Goal: Use online tool/utility: Utilize a website feature to perform a specific function

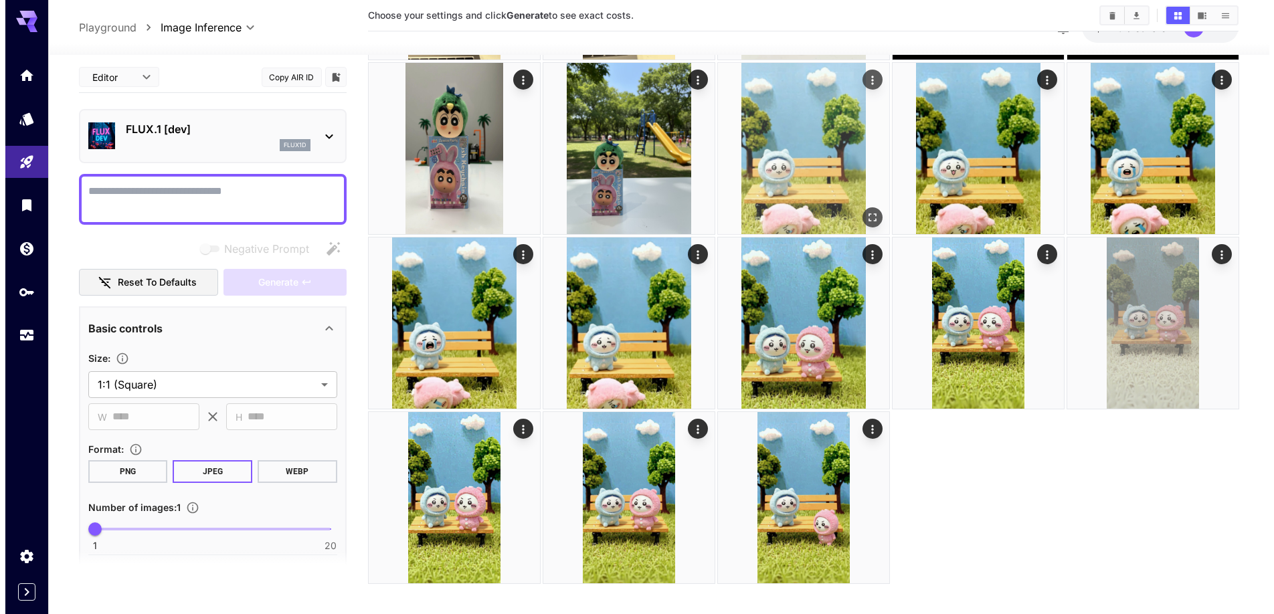
scroll to position [230, 0]
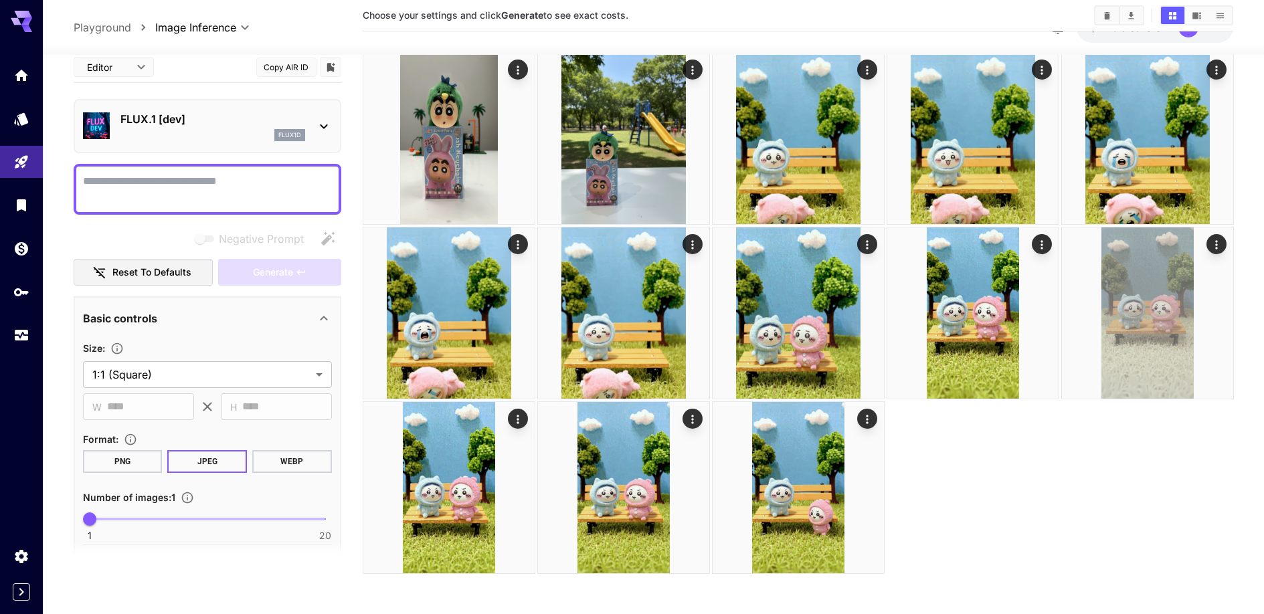
click at [273, 108] on div "FLUX.1 [dev] flux1d" at bounding box center [207, 126] width 249 height 41
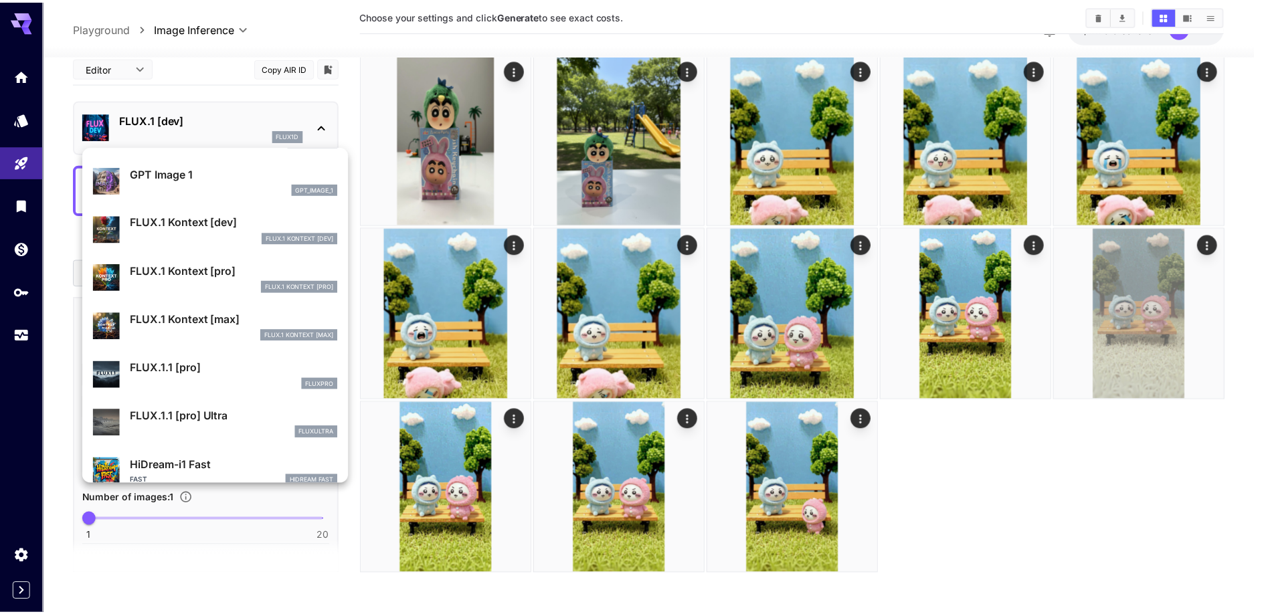
scroll to position [823, 0]
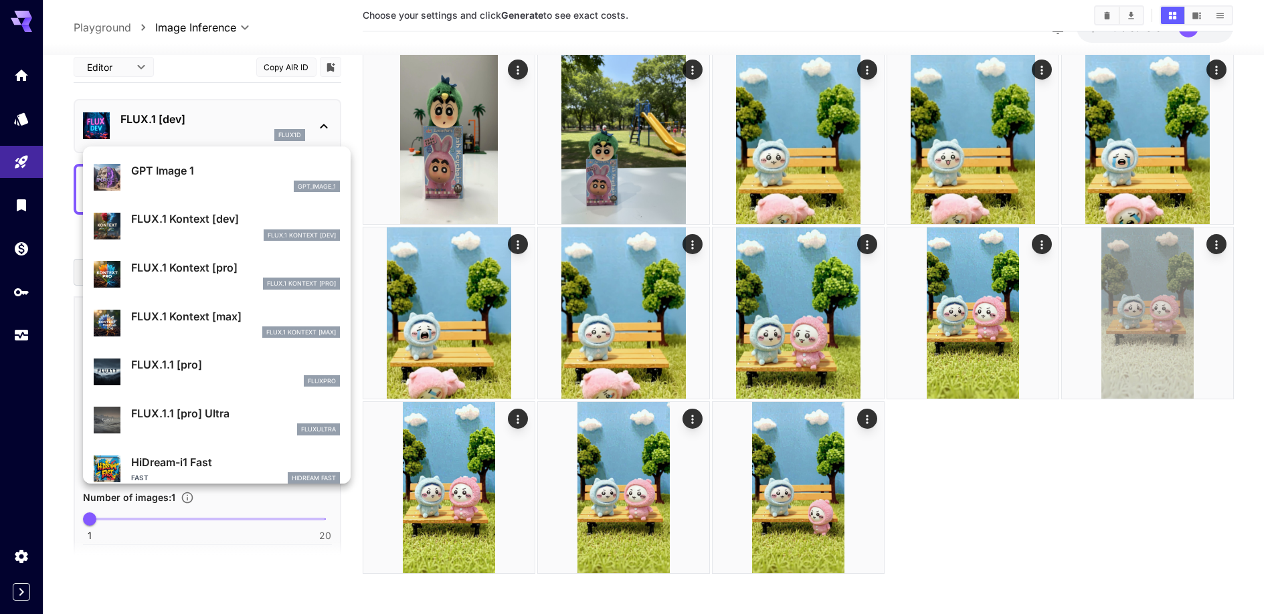
click at [207, 282] on div "FLUX.1 Kontext [pro]" at bounding box center [235, 284] width 209 height 12
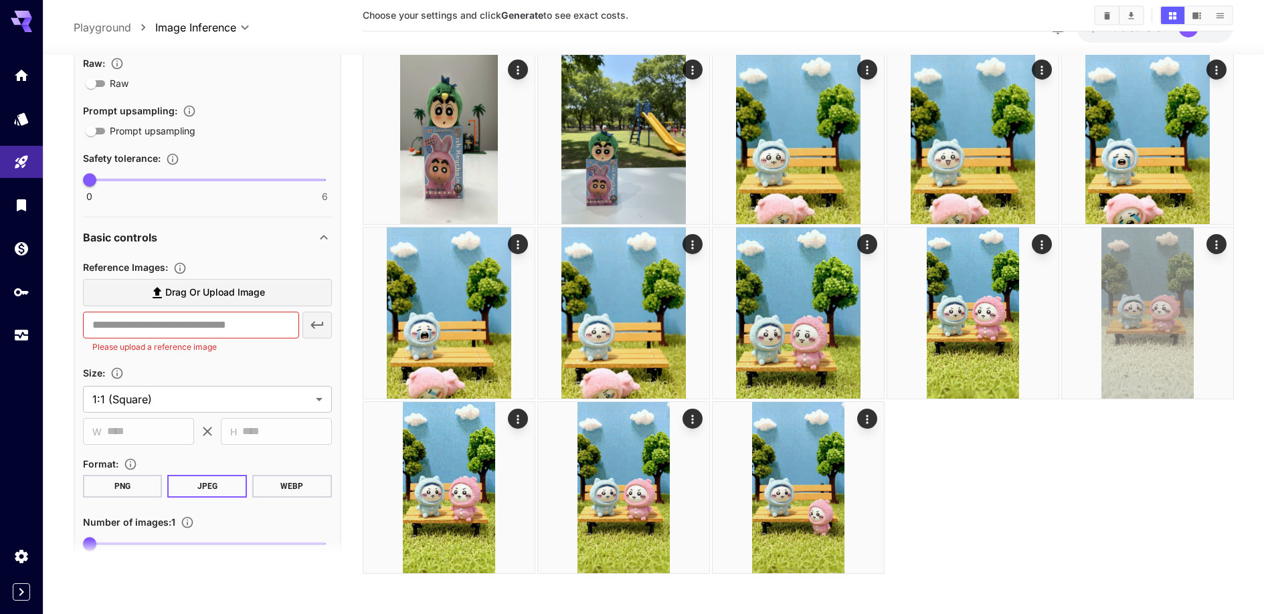
scroll to position [296, 0]
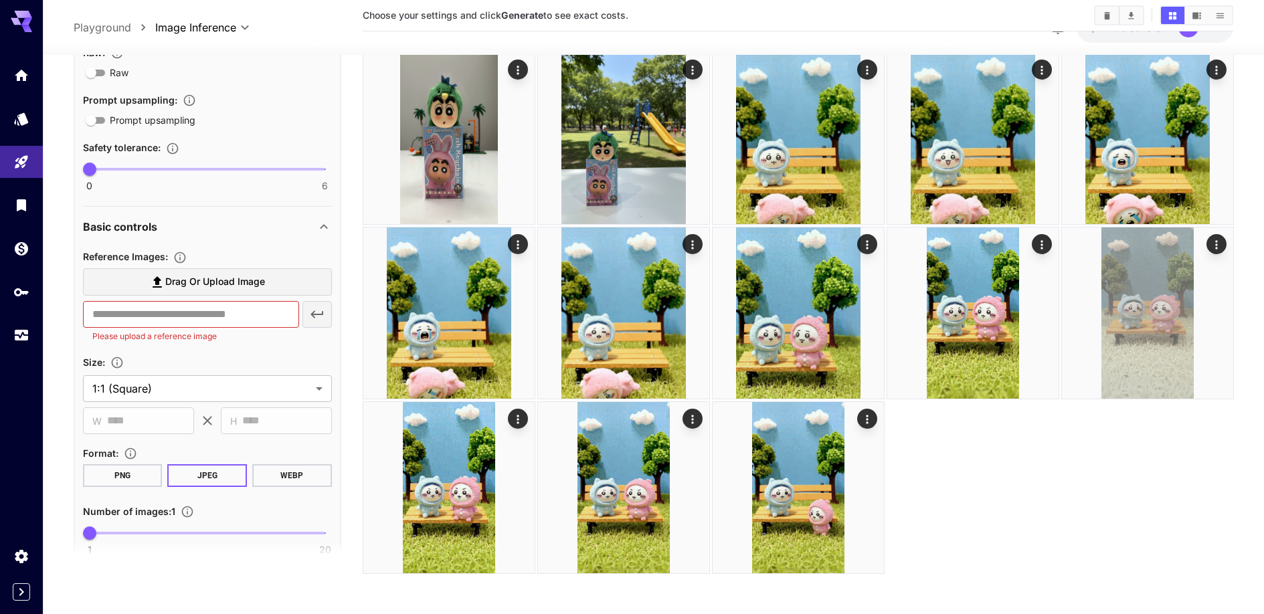
click at [155, 274] on label "Drag or upload image" at bounding box center [207, 282] width 249 height 27
click at [0, 0] on input "Drag or upload image" at bounding box center [0, 0] width 0 height 0
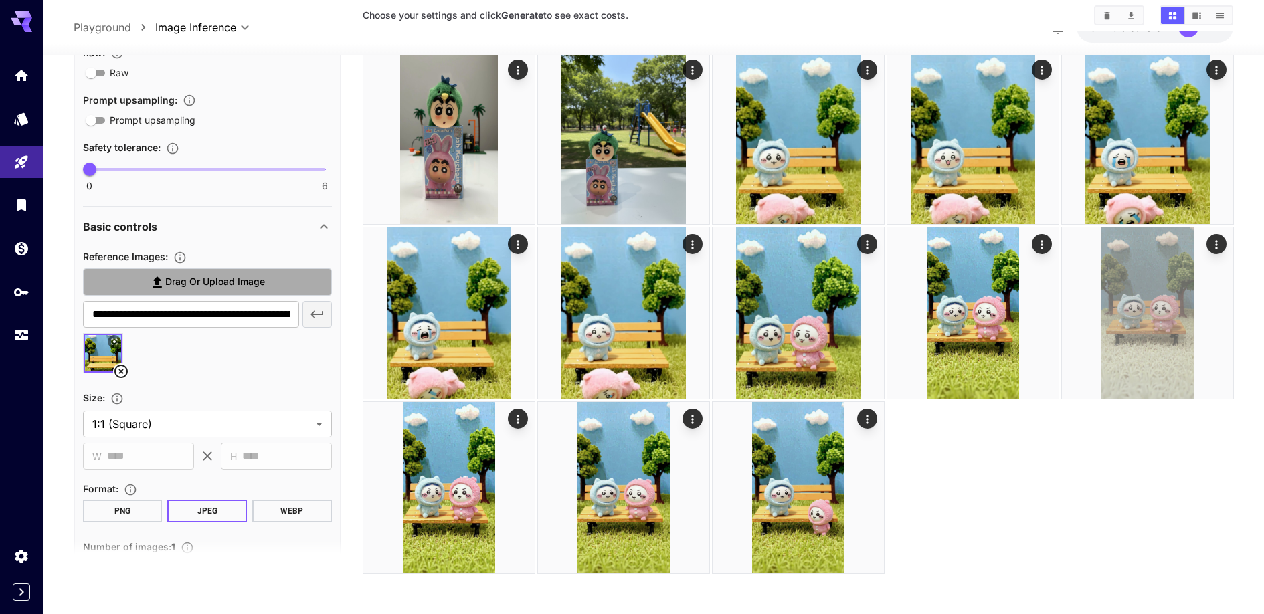
click at [147, 280] on label "Drag or upload image" at bounding box center [207, 282] width 249 height 27
click at [0, 0] on input "Drag or upload image" at bounding box center [0, 0] width 0 height 0
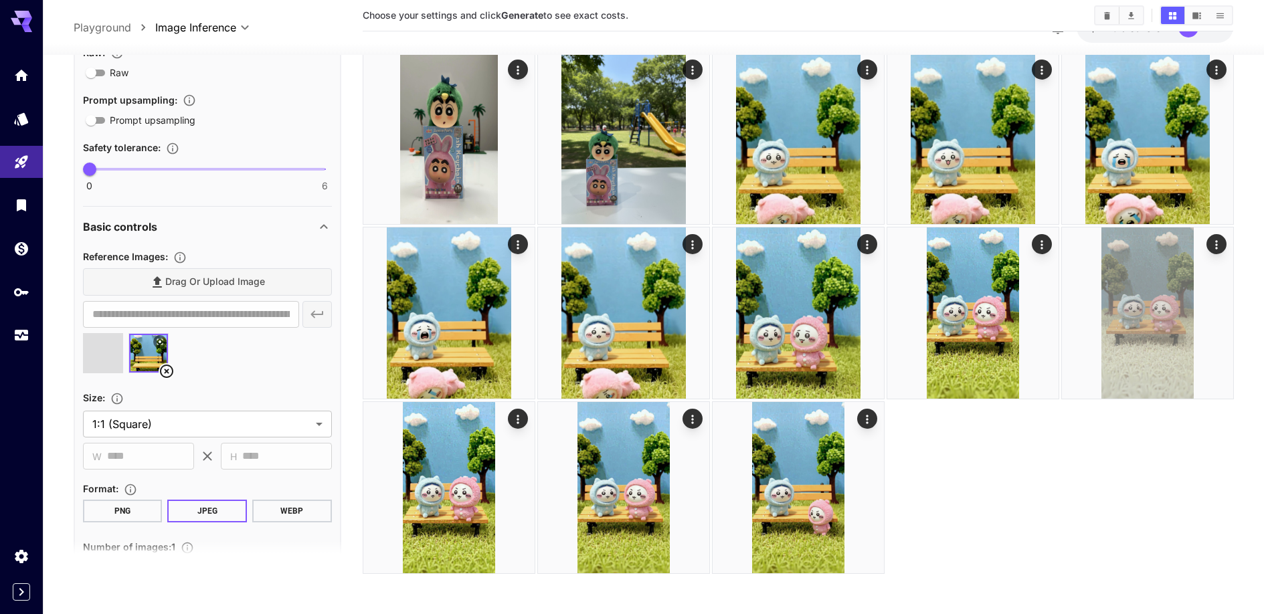
click at [170, 287] on div "Drag or upload image" at bounding box center [207, 282] width 249 height 27
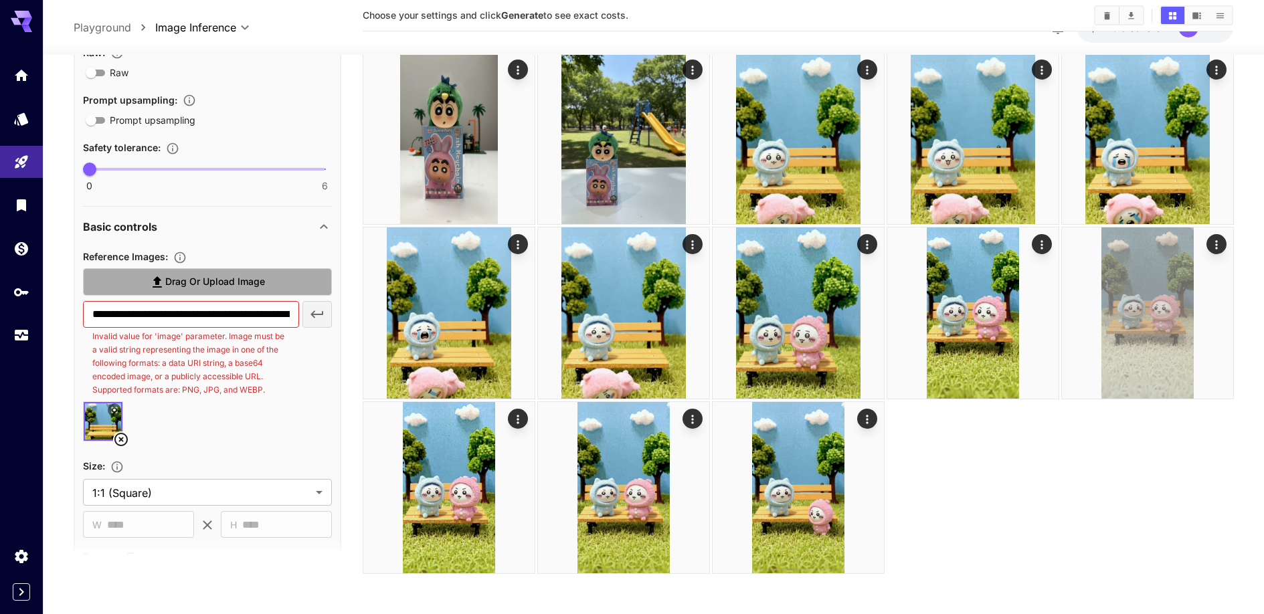
click at [205, 281] on span "Drag or upload image" at bounding box center [215, 282] width 100 height 17
click at [0, 0] on input "Drag or upload image" at bounding box center [0, 0] width 0 height 0
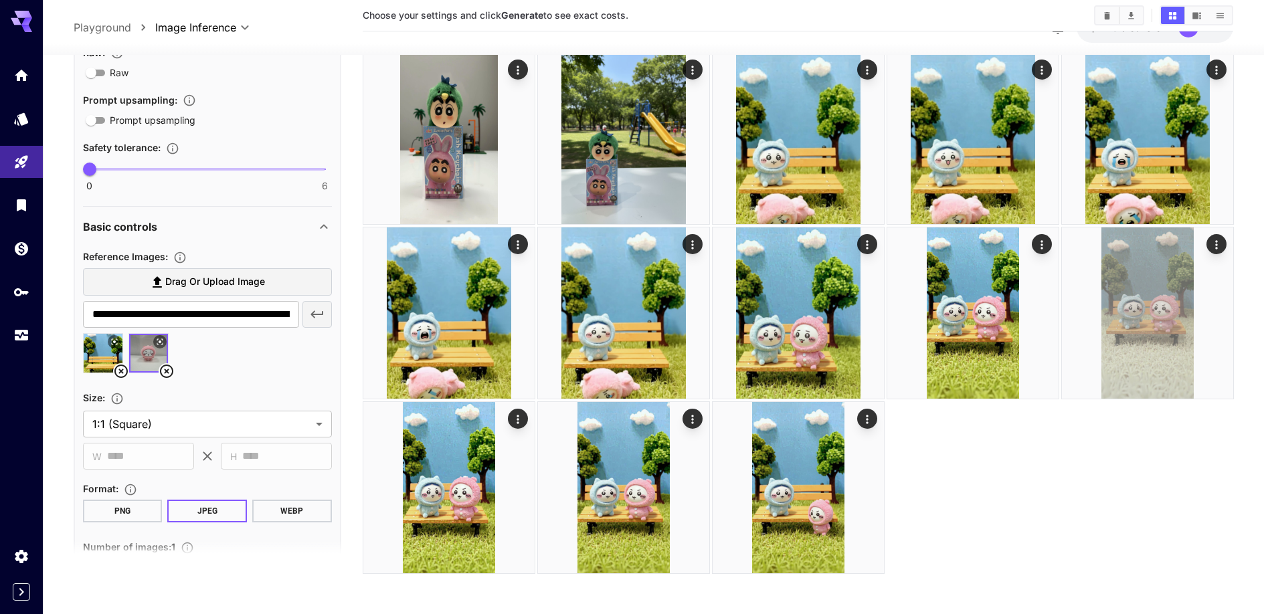
click at [167, 284] on span "Drag or upload image" at bounding box center [215, 282] width 100 height 17
click at [0, 0] on input "Drag or upload image" at bounding box center [0, 0] width 0 height 0
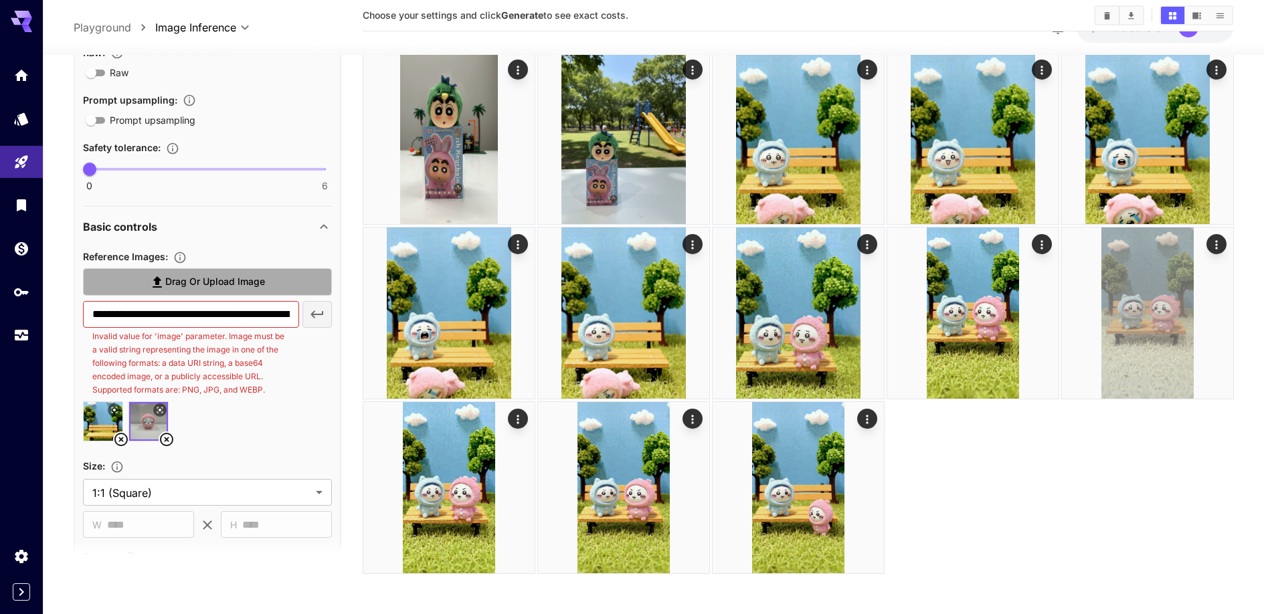
click at [179, 293] on label "Drag or upload image" at bounding box center [207, 282] width 249 height 27
click at [0, 0] on input "Drag or upload image" at bounding box center [0, 0] width 0 height 0
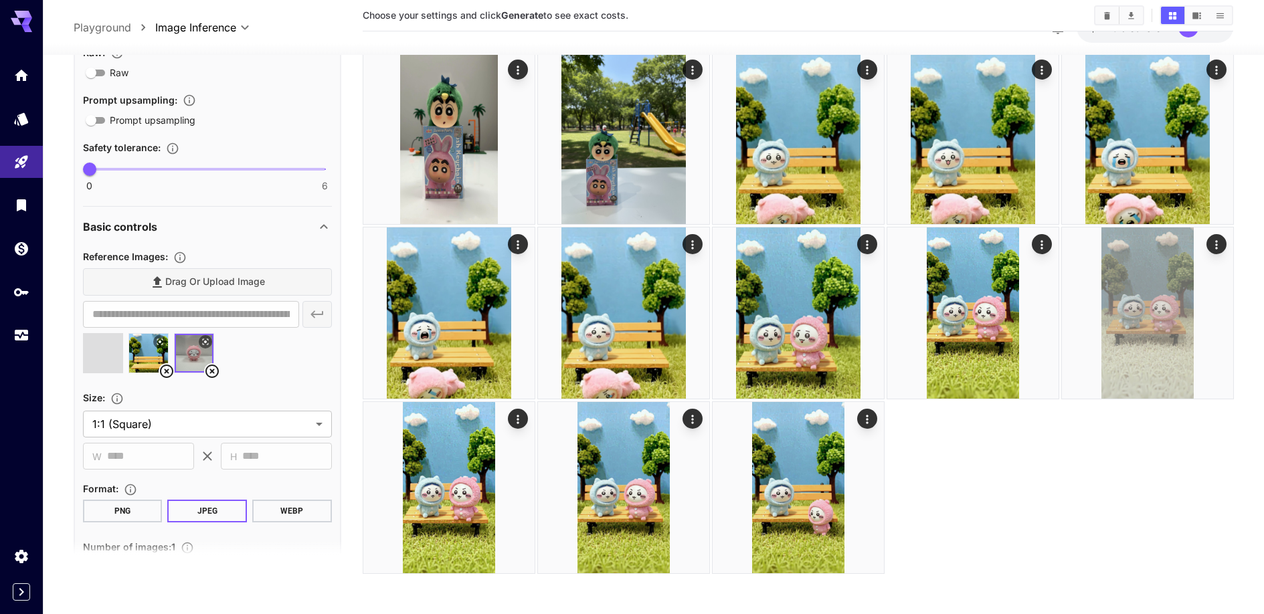
type input "**********"
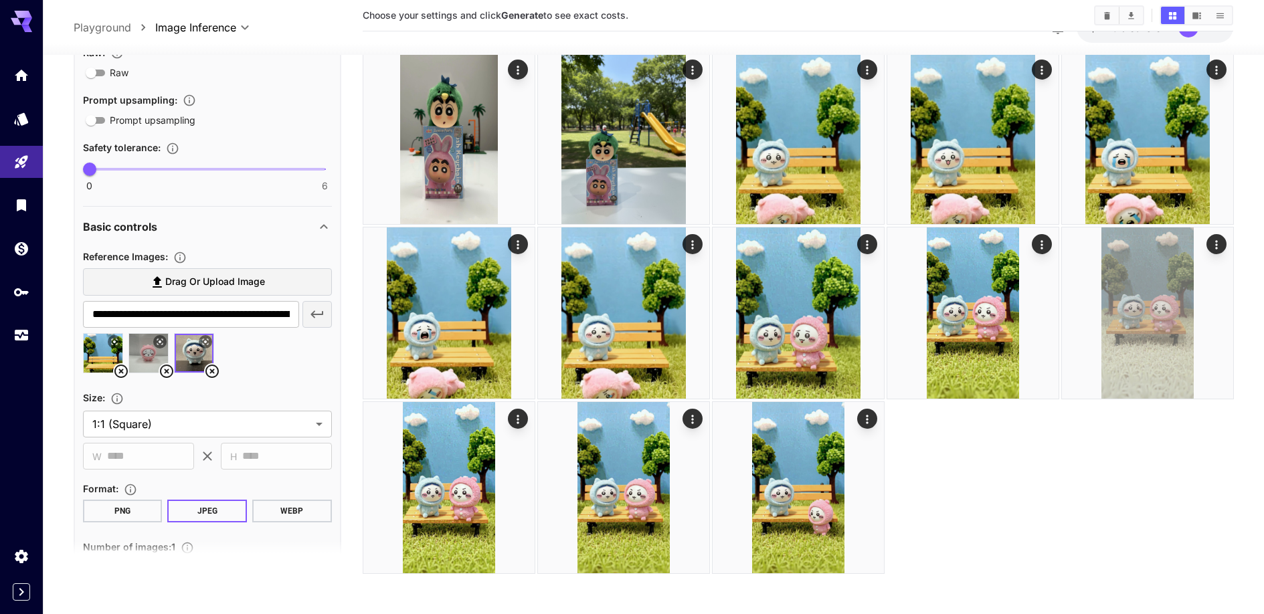
click at [212, 371] on icon at bounding box center [211, 371] width 13 height 13
click at [223, 289] on span "Drag or upload image" at bounding box center [215, 282] width 100 height 17
click at [0, 0] on input "Drag or upload image" at bounding box center [0, 0] width 0 height 0
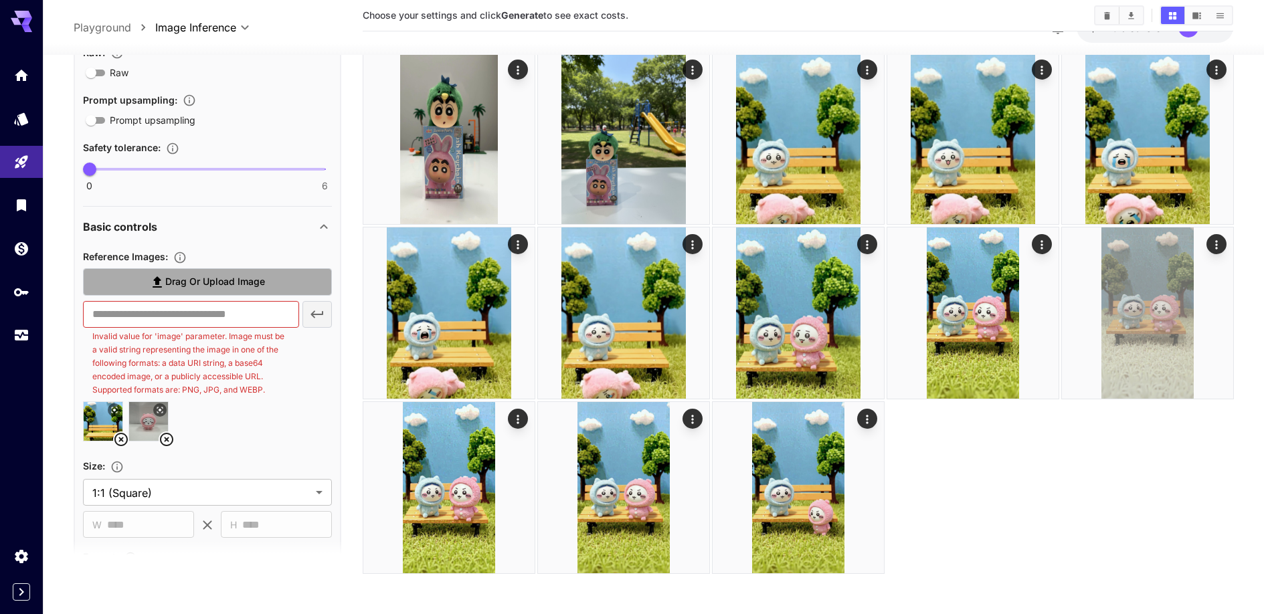
click at [232, 286] on span "Drag or upload image" at bounding box center [215, 282] width 100 height 17
click at [0, 0] on input "Drag or upload image" at bounding box center [0, 0] width 0 height 0
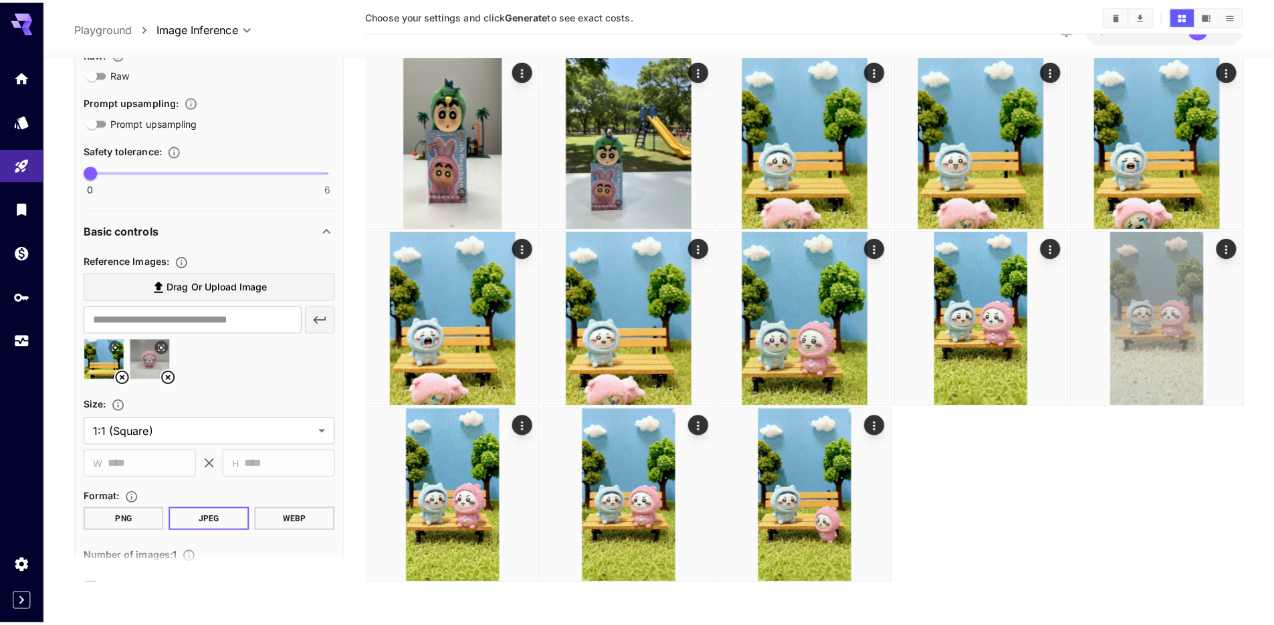
scroll to position [227, 0]
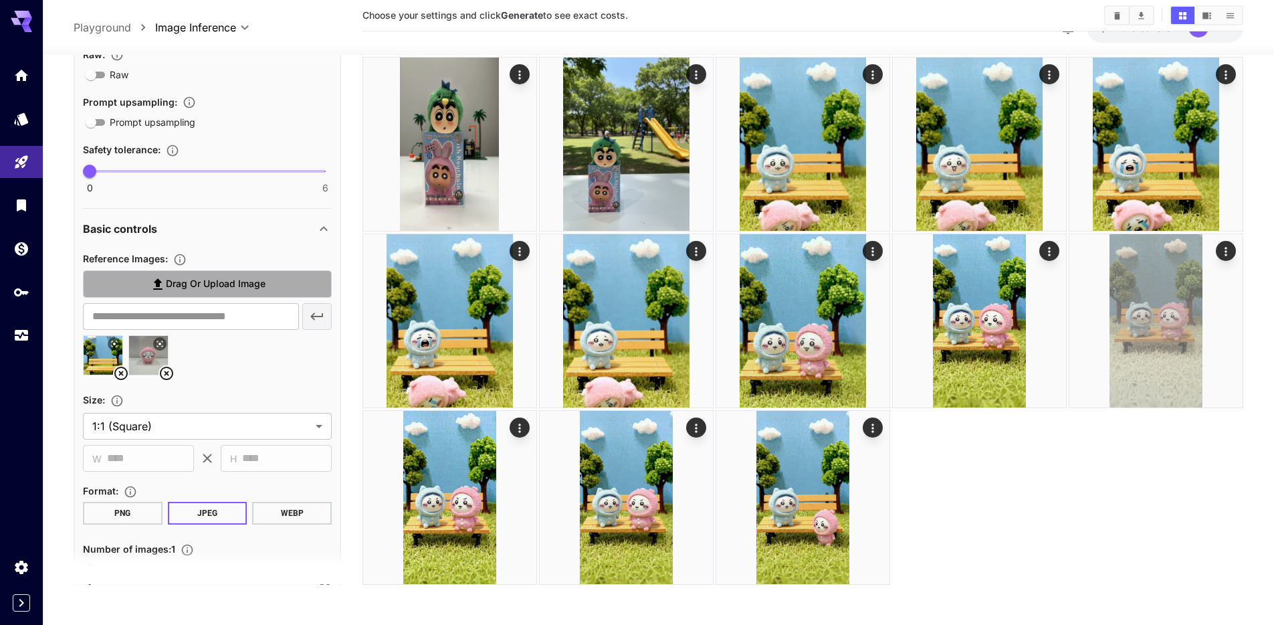
click at [169, 287] on span "Drag or upload image" at bounding box center [216, 284] width 100 height 17
click at [0, 0] on input "Drag or upload image" at bounding box center [0, 0] width 0 height 0
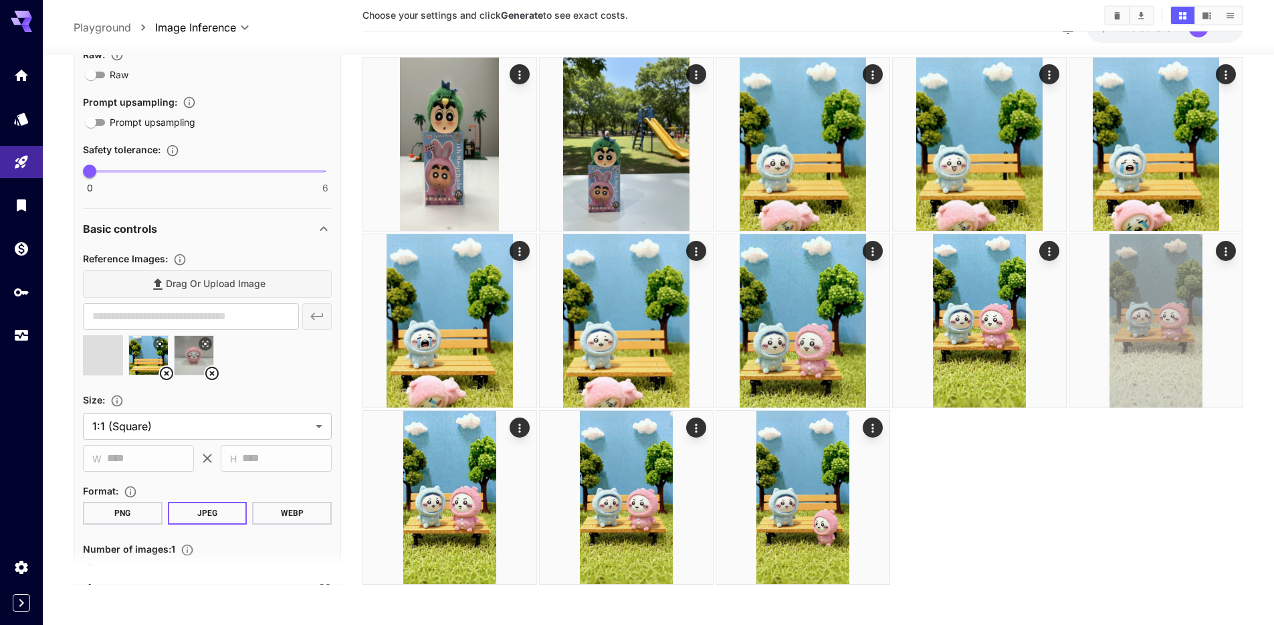
type input "**********"
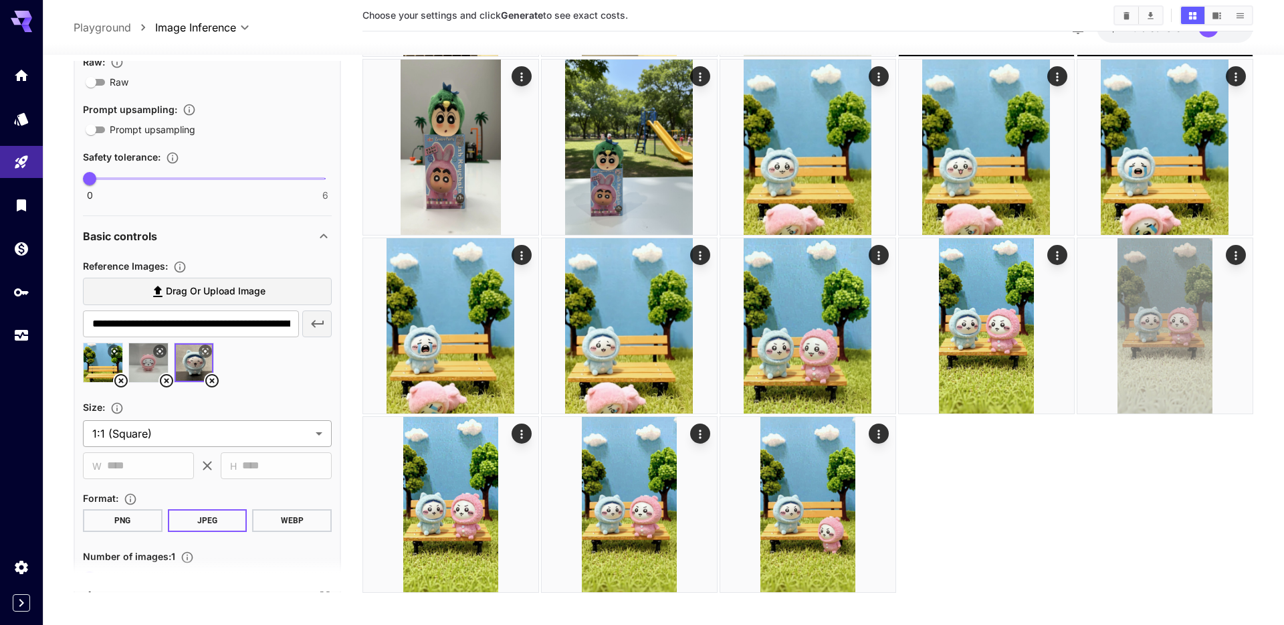
click at [218, 425] on body "**********" at bounding box center [642, 203] width 1284 height 860
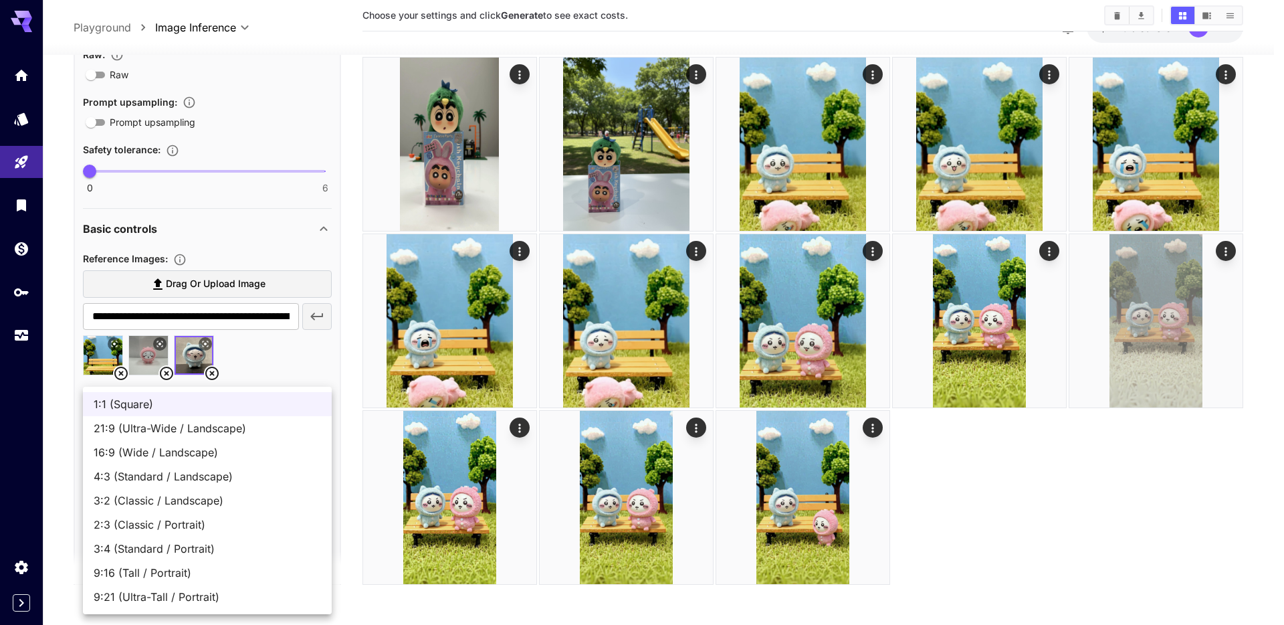
click at [205, 581] on li "9:16 (Tall / Portrait)" at bounding box center [207, 573] width 249 height 24
type input "**********"
type input "***"
type input "****"
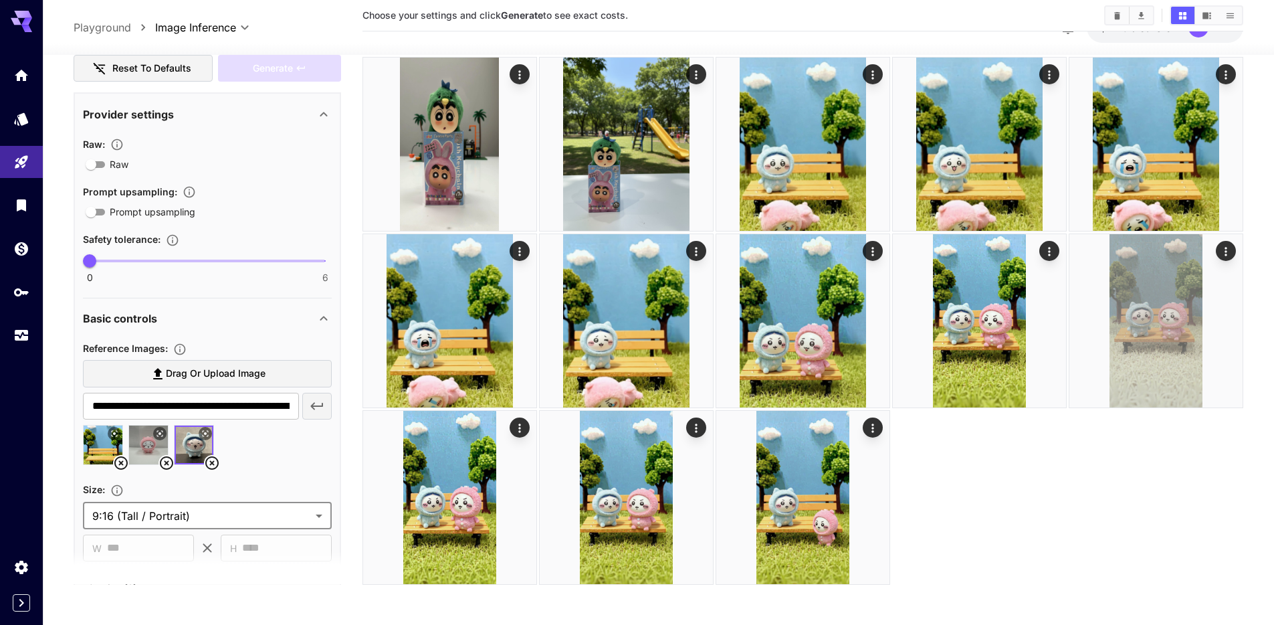
scroll to position [39, 0]
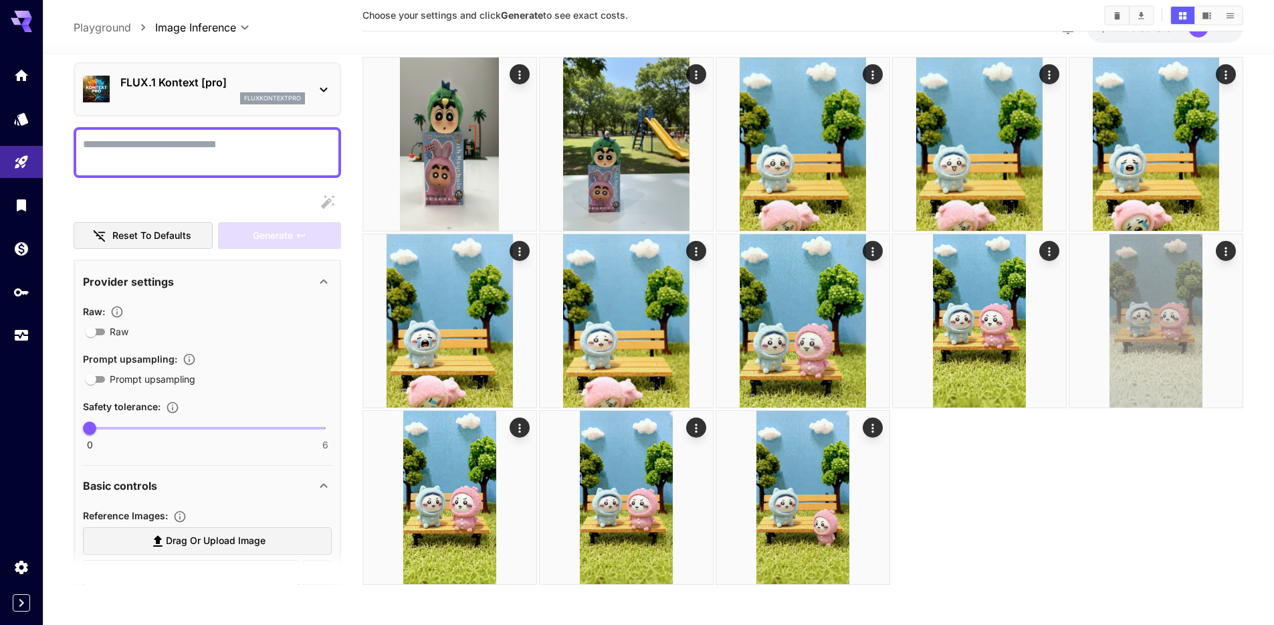
click at [209, 155] on textarea "Raw" at bounding box center [207, 152] width 249 height 32
click at [83, 140] on textarea "**********" at bounding box center [207, 152] width 249 height 32
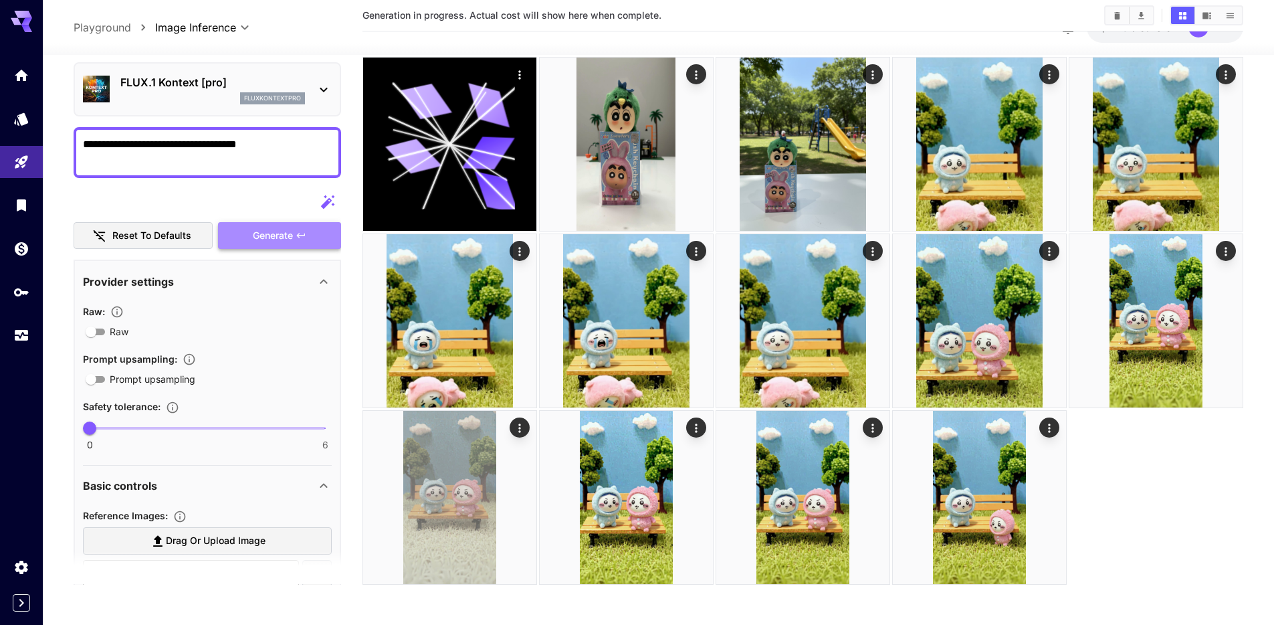
click at [224, 228] on button "Generate" at bounding box center [279, 235] width 123 height 27
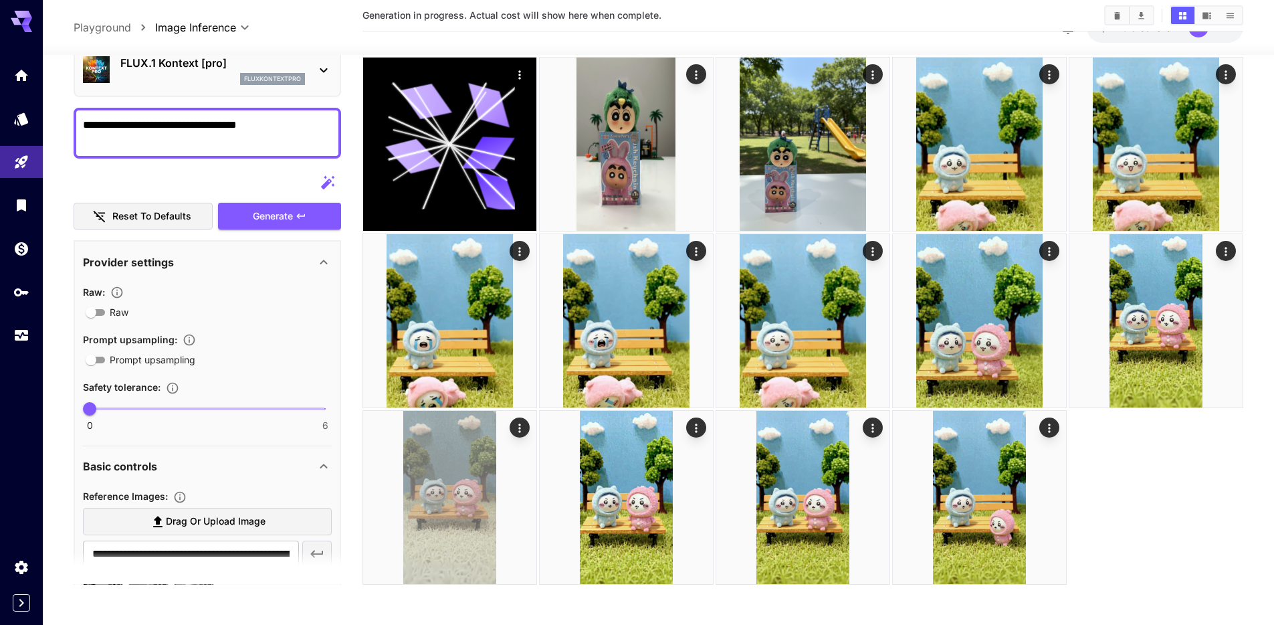
scroll to position [12, 0]
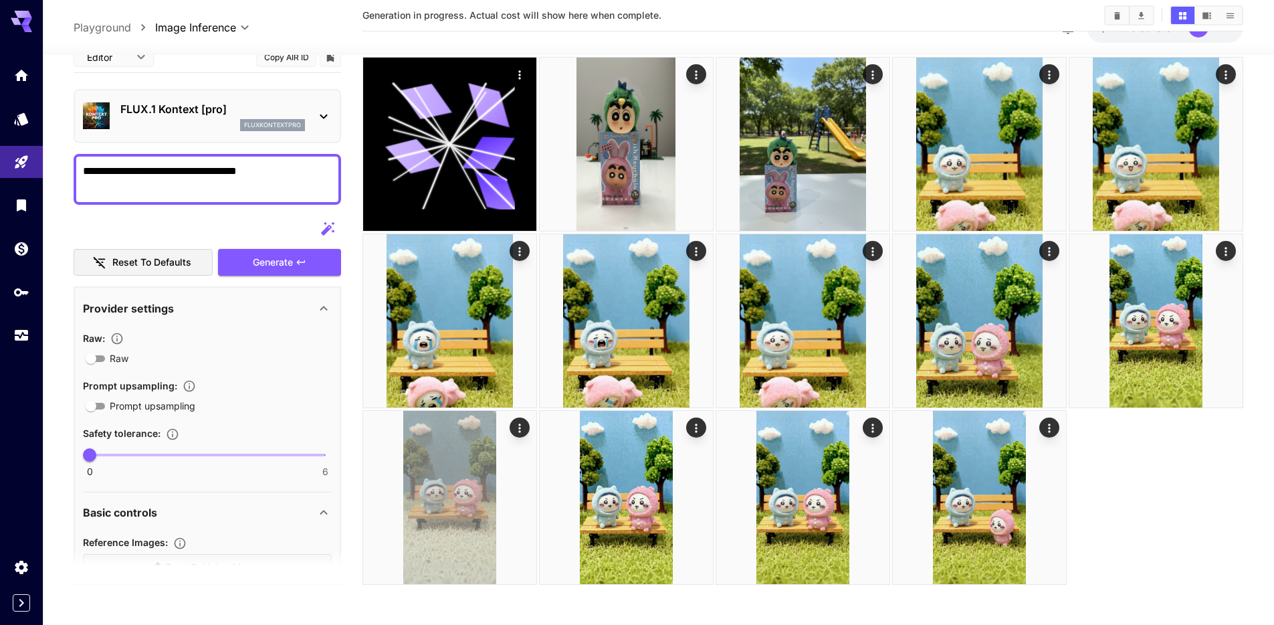
click at [289, 183] on textarea "**********" at bounding box center [207, 179] width 249 height 32
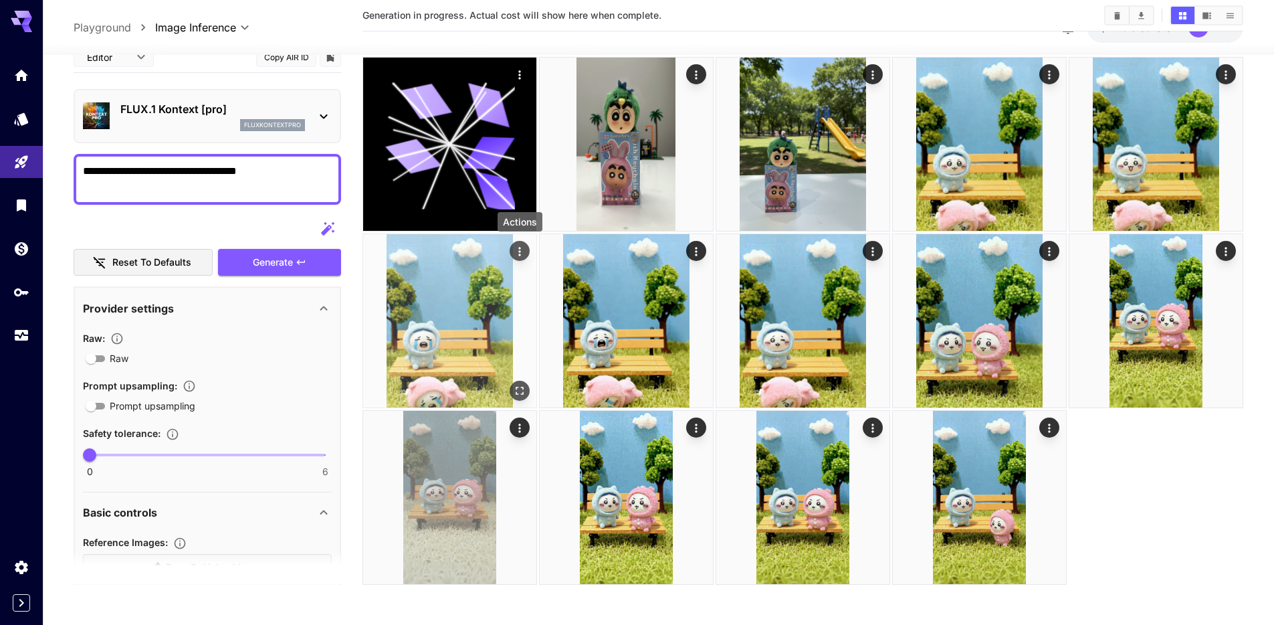
click at [519, 247] on icon "Actions" at bounding box center [519, 251] width 2 height 9
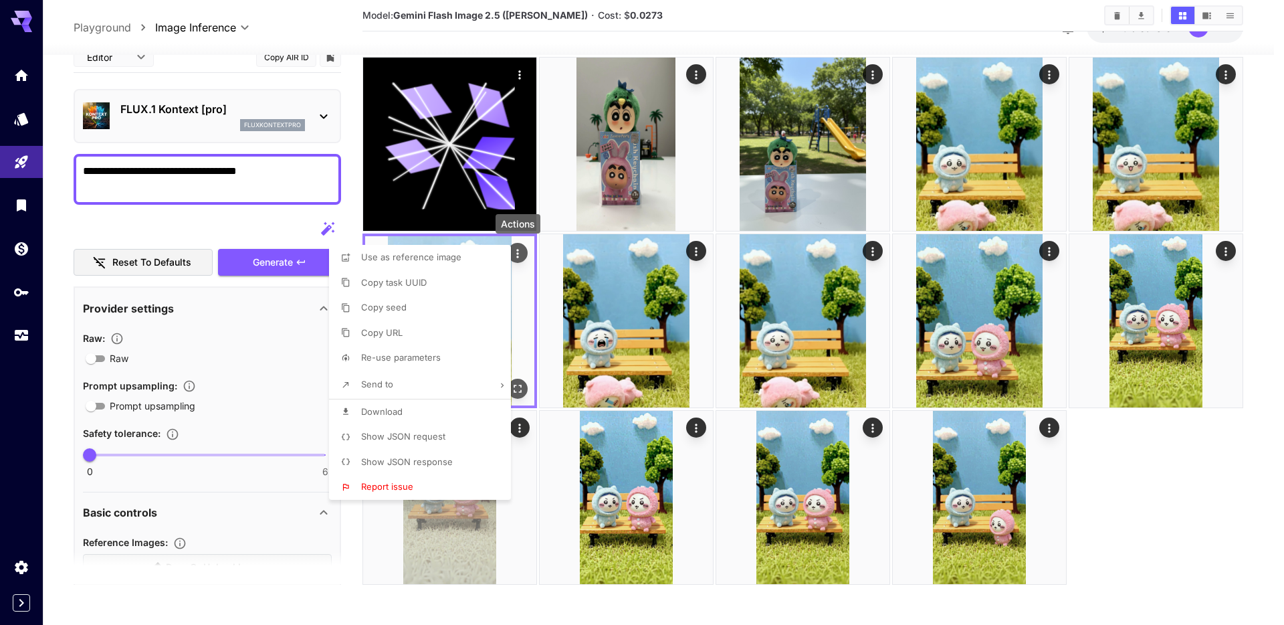
click at [519, 247] on div at bounding box center [642, 312] width 1284 height 625
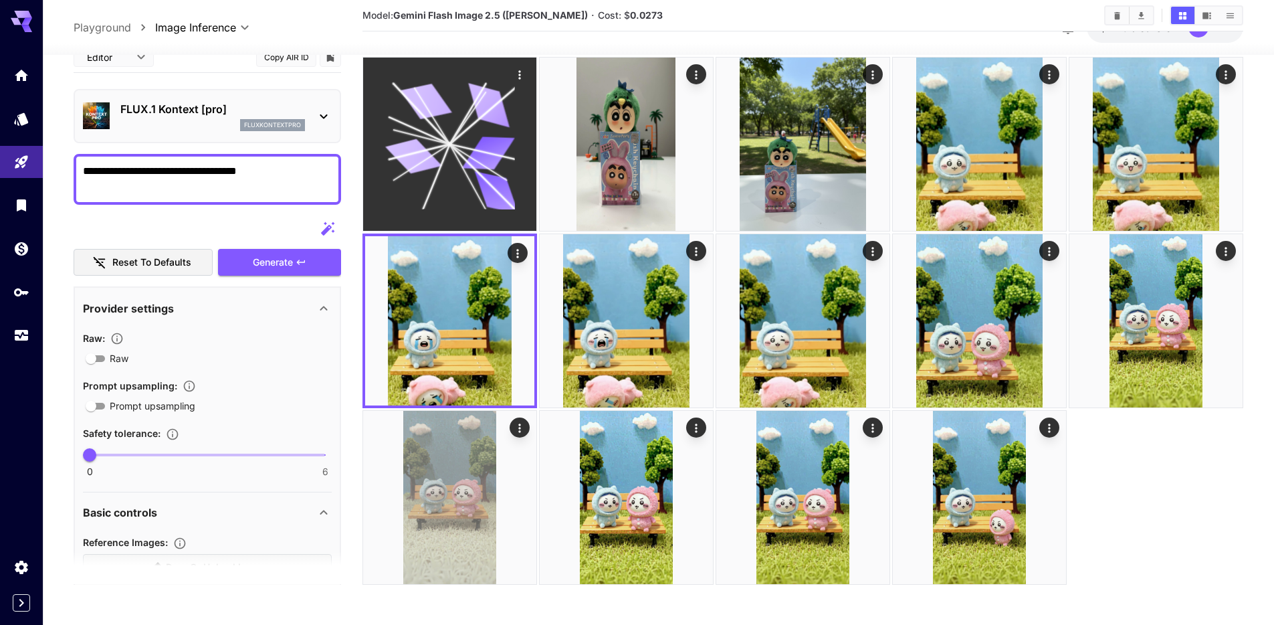
click at [492, 98] on icon at bounding box center [489, 105] width 52 height 44
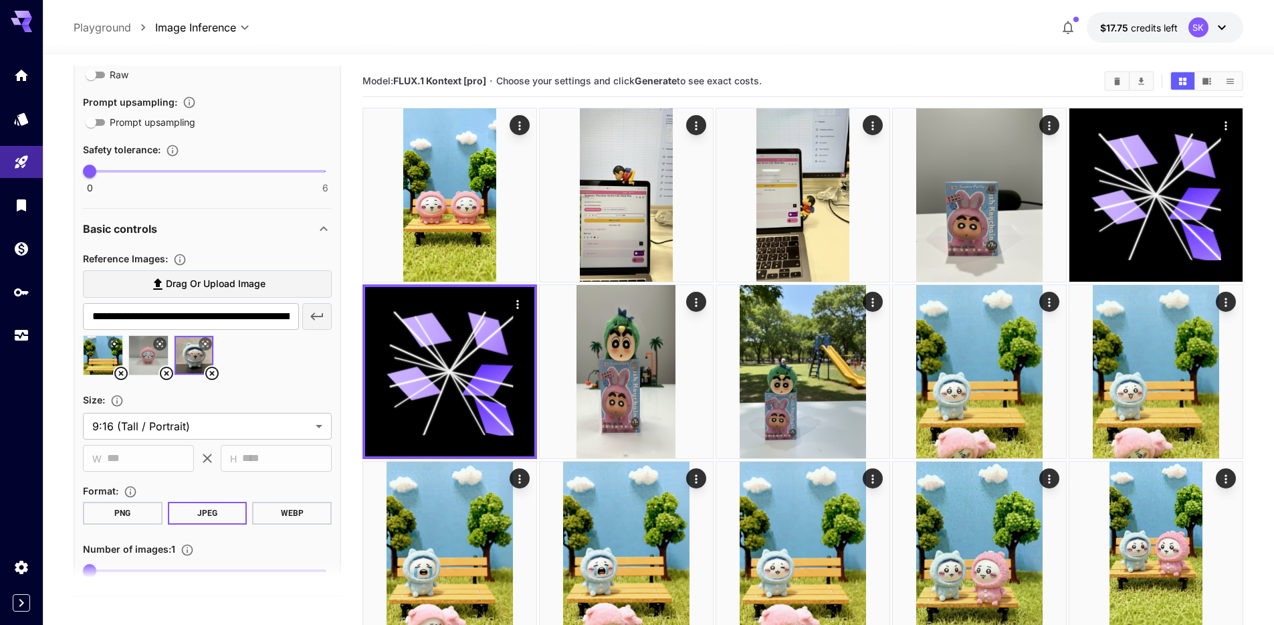
scroll to position [0, 0]
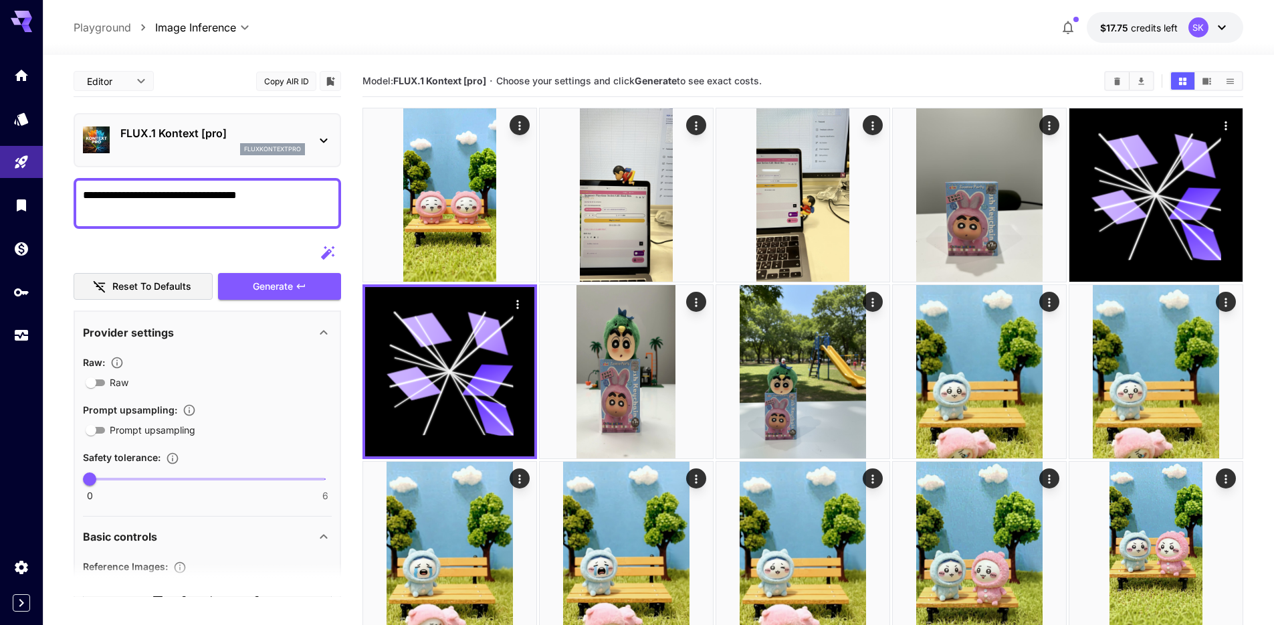
click at [130, 193] on textarea "**********" at bounding box center [207, 203] width 249 height 32
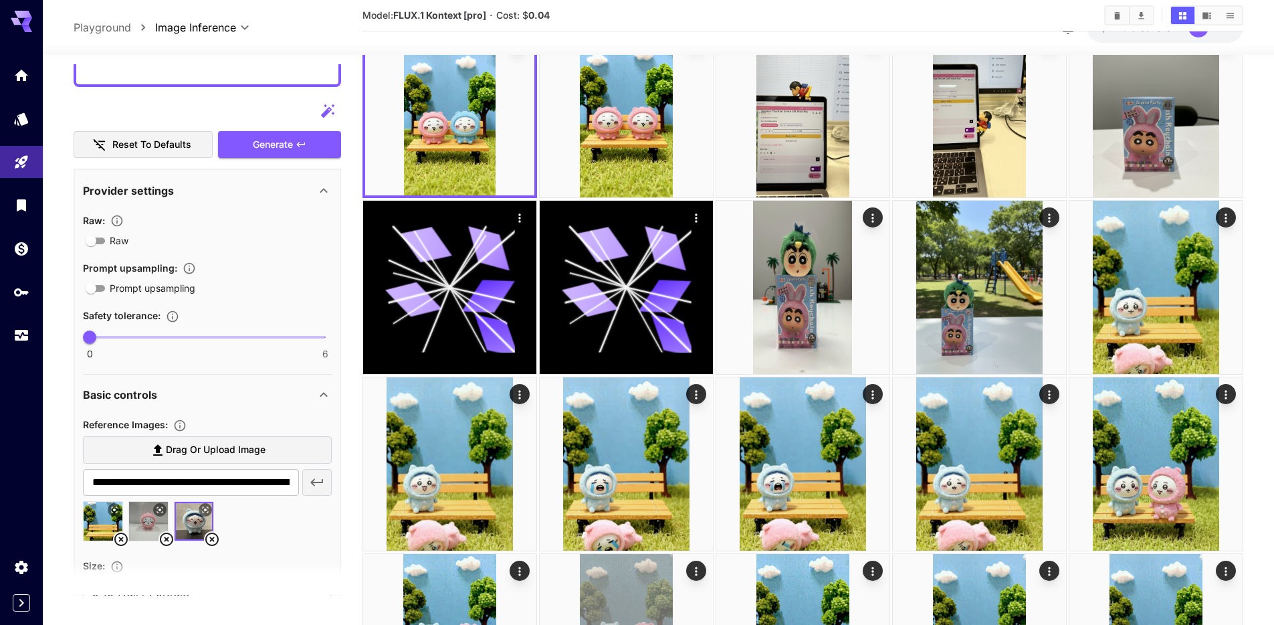
scroll to position [165, 0]
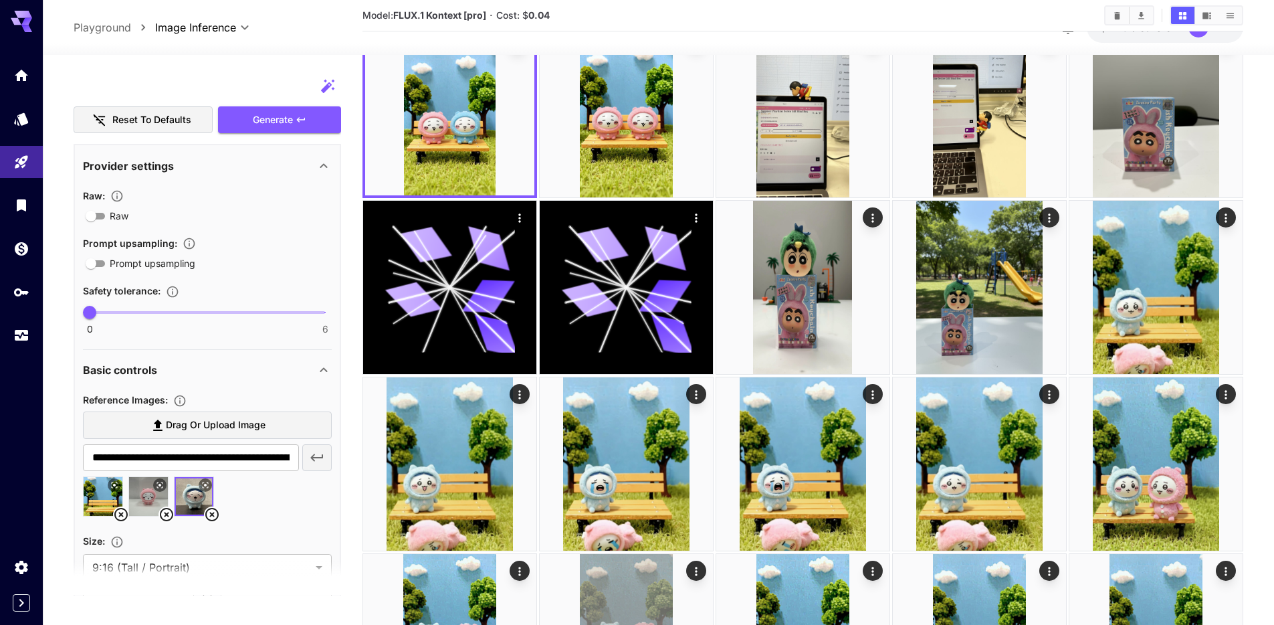
type textarea "**********"
click at [190, 498] on img at bounding box center [194, 496] width 39 height 39
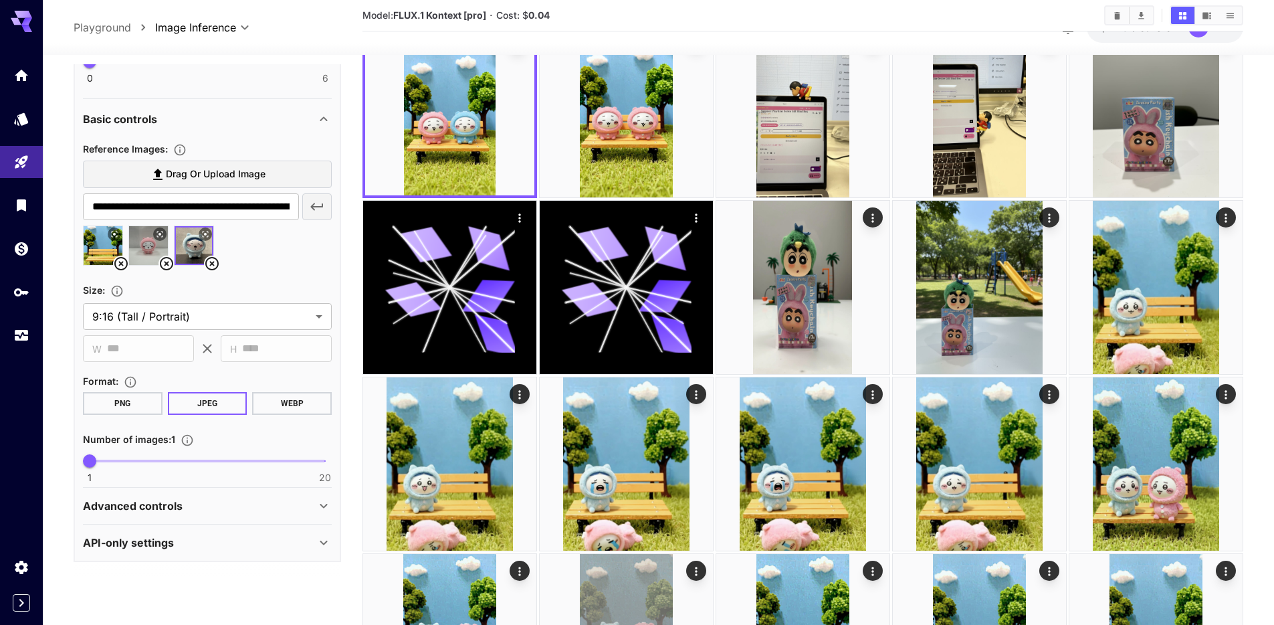
click at [205, 235] on icon at bounding box center [206, 234] width 6 height 6
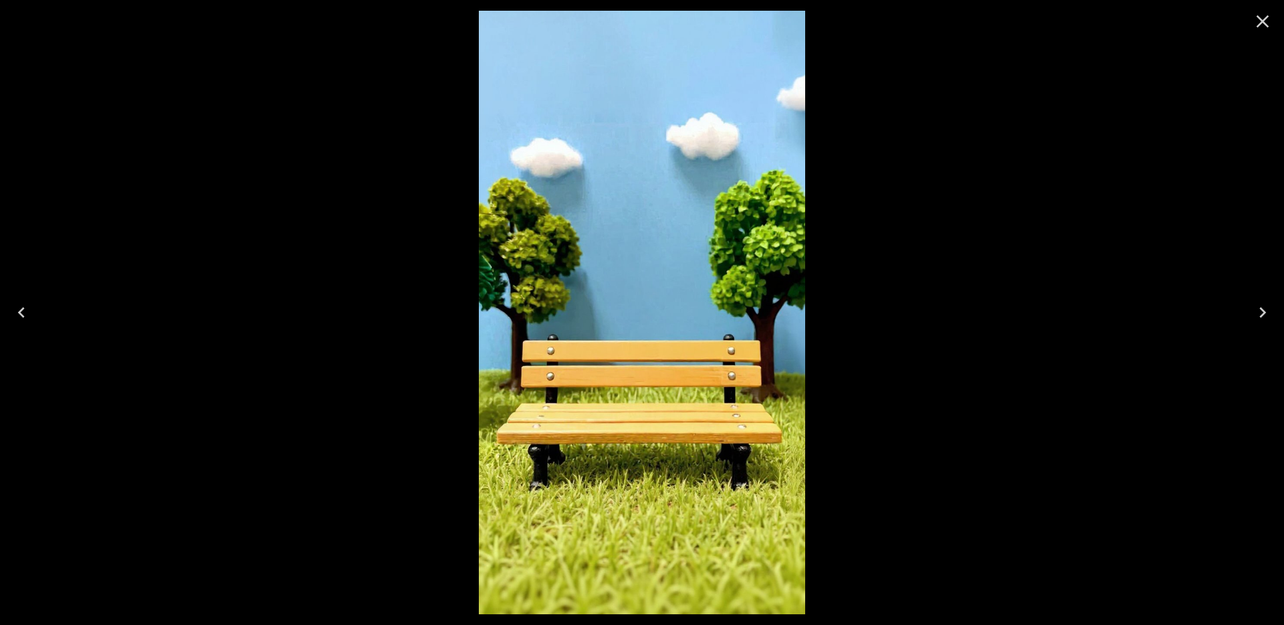
click at [433, 245] on div at bounding box center [642, 312] width 1284 height 625
click at [1263, 309] on icon "Next" at bounding box center [1262, 312] width 21 height 21
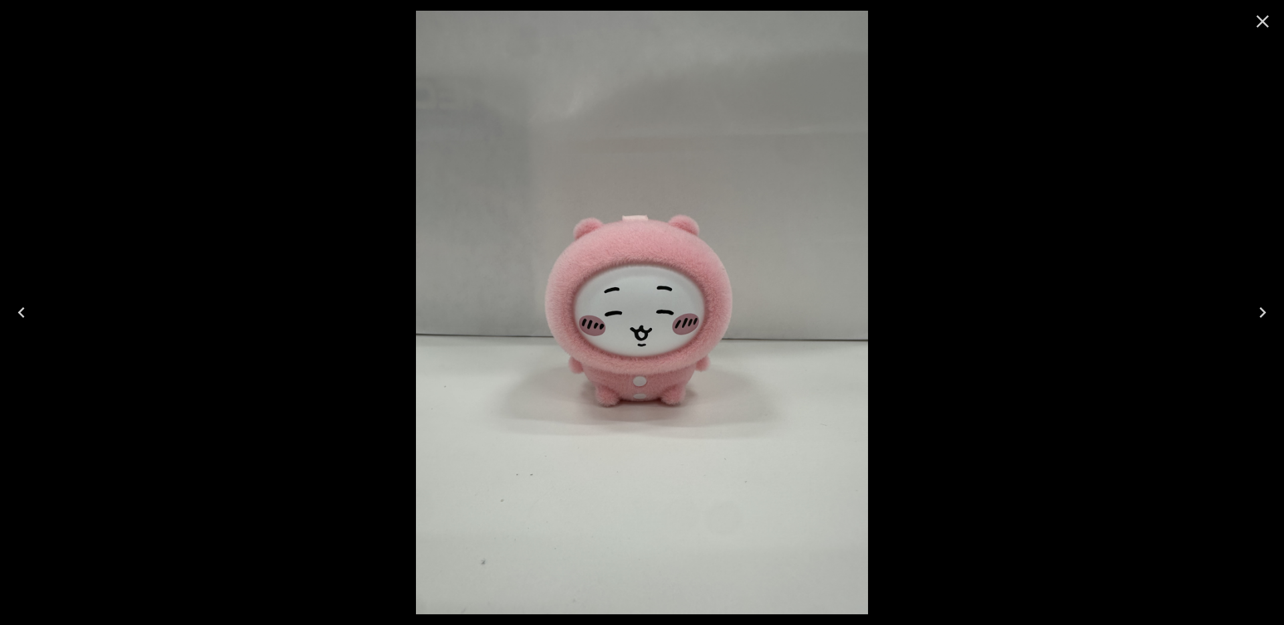
click at [1263, 309] on icon "Next" at bounding box center [1262, 312] width 21 height 21
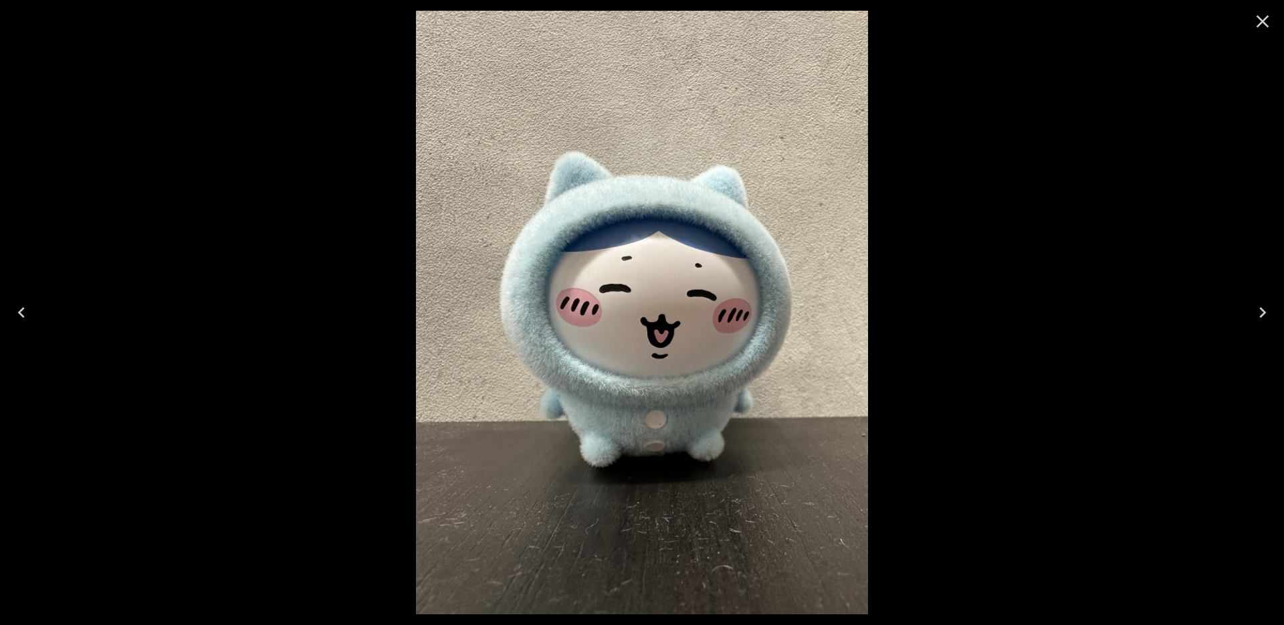
click at [1263, 17] on icon "Close" at bounding box center [1263, 21] width 13 height 13
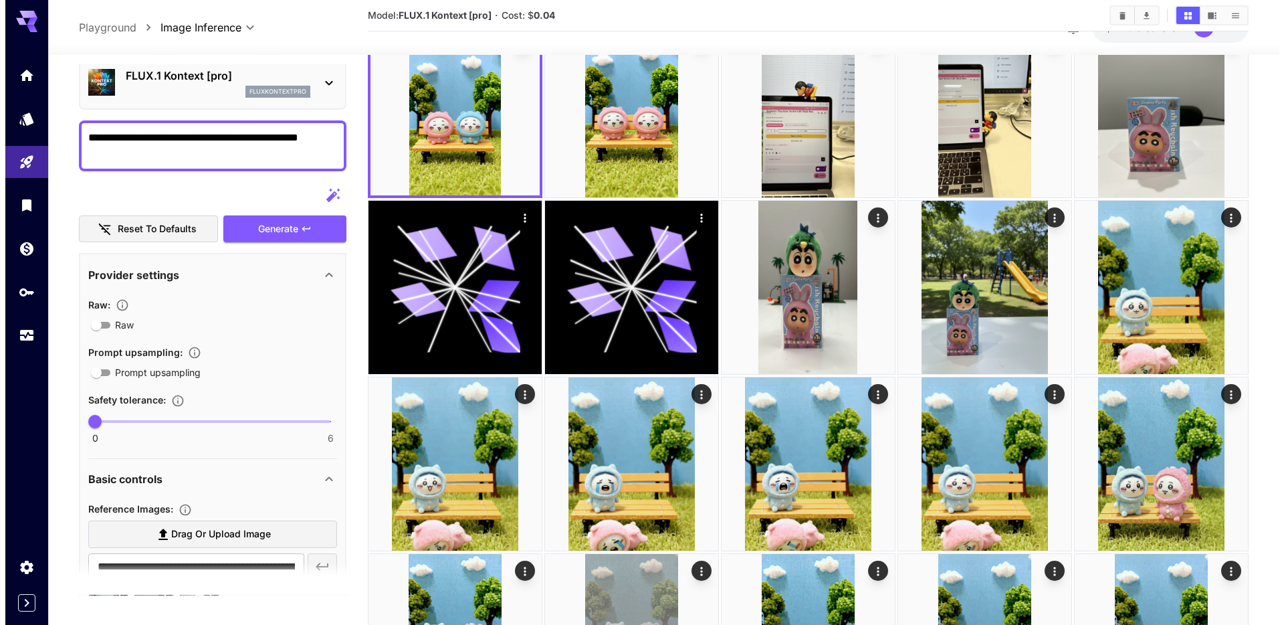
scroll to position [8, 0]
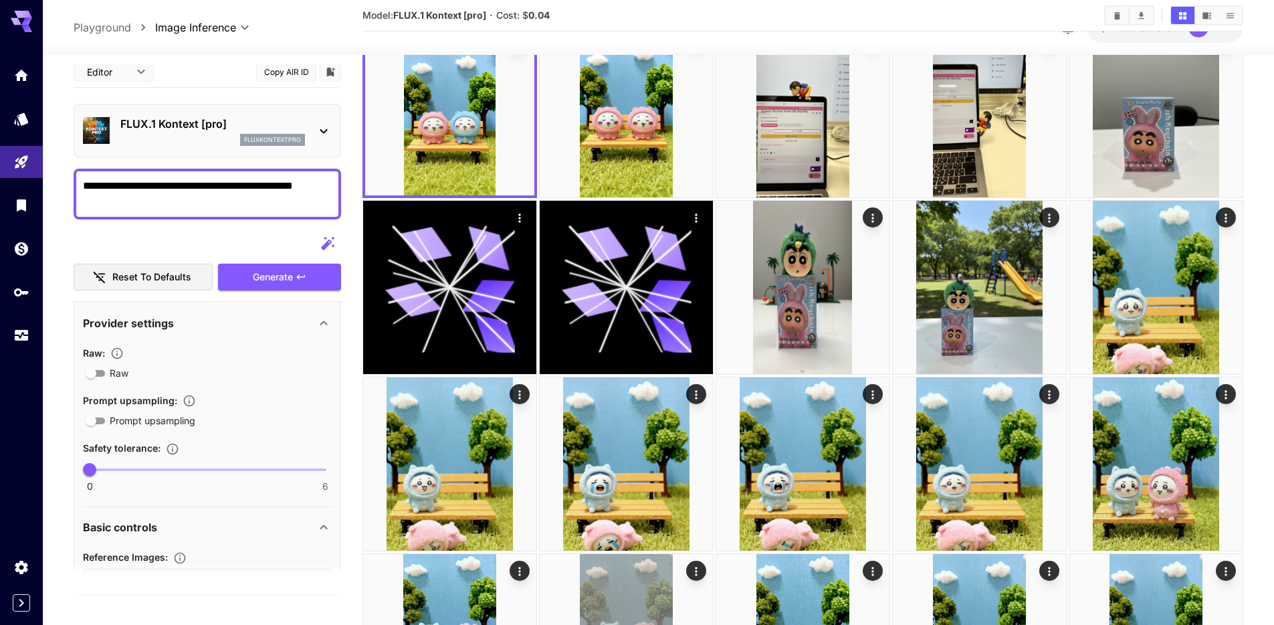
click at [207, 161] on div "**********" at bounding box center [208, 513] width 268 height 914
click at [207, 124] on p "FLUX.1 Kontext [pro]" at bounding box center [212, 124] width 185 height 16
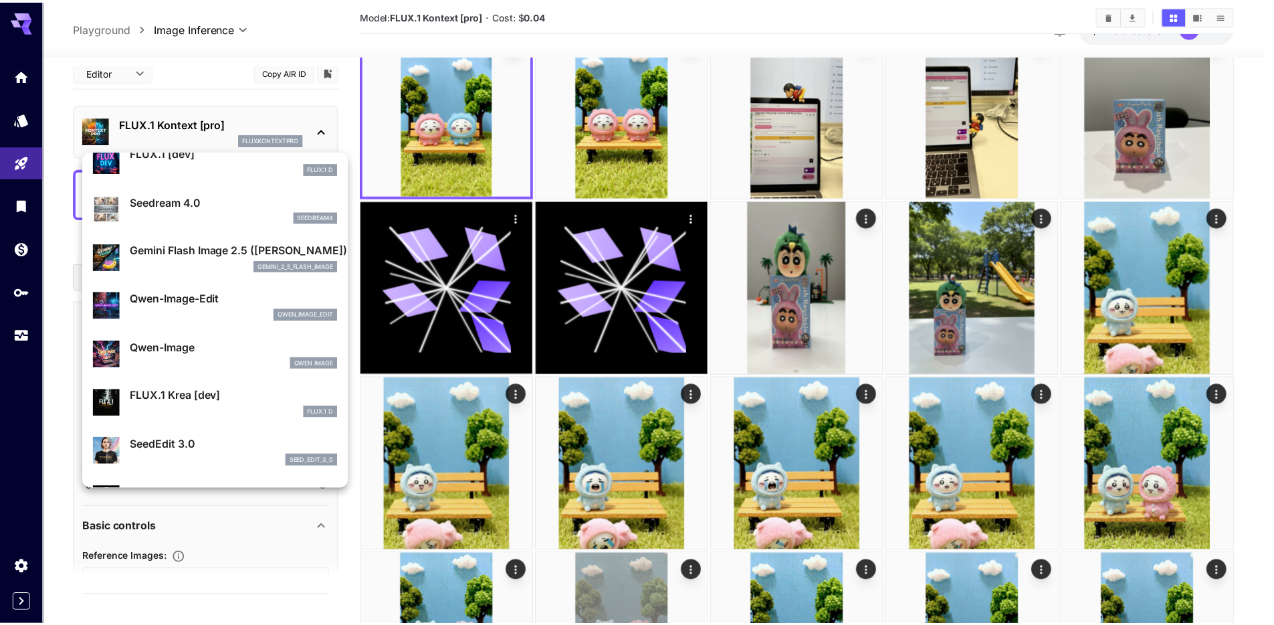
scroll to position [66, 0]
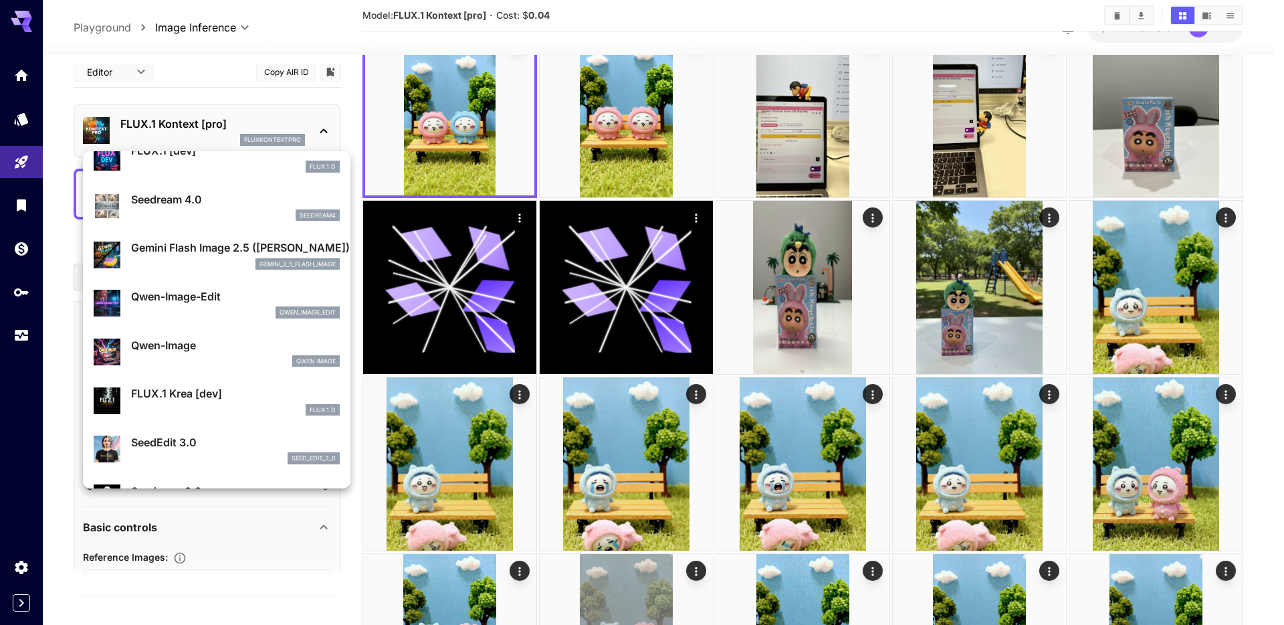
click at [181, 267] on div "gemini_2_5_flash_image" at bounding box center [235, 264] width 209 height 12
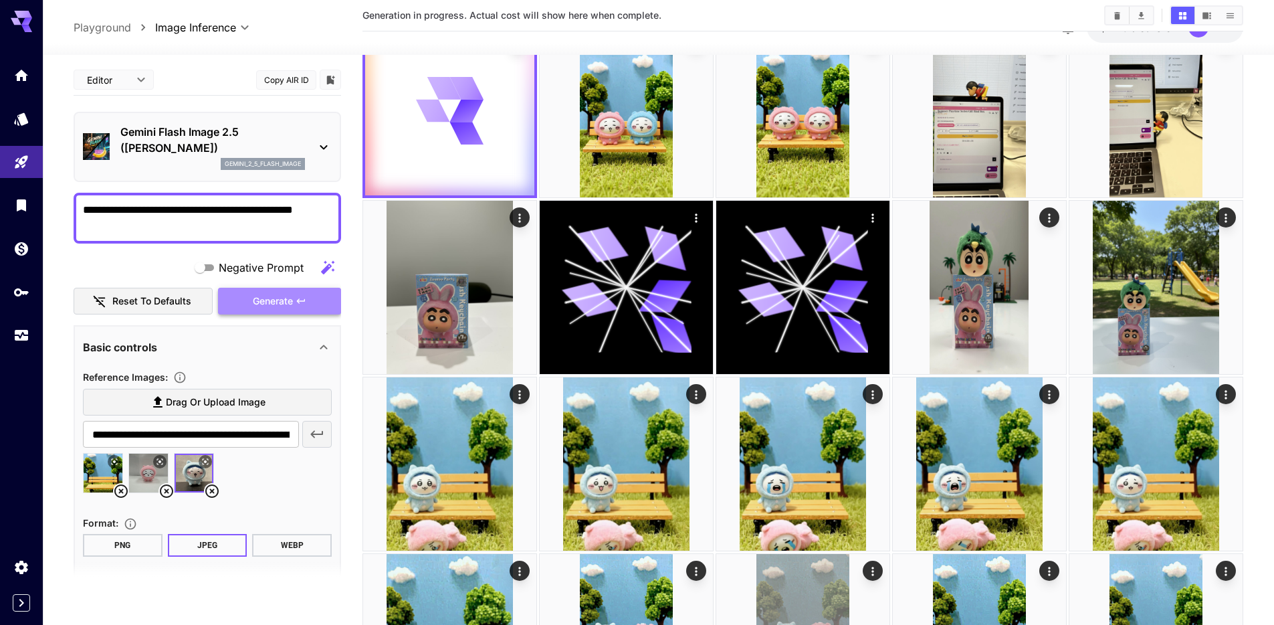
click at [282, 295] on span "Generate" at bounding box center [273, 301] width 40 height 17
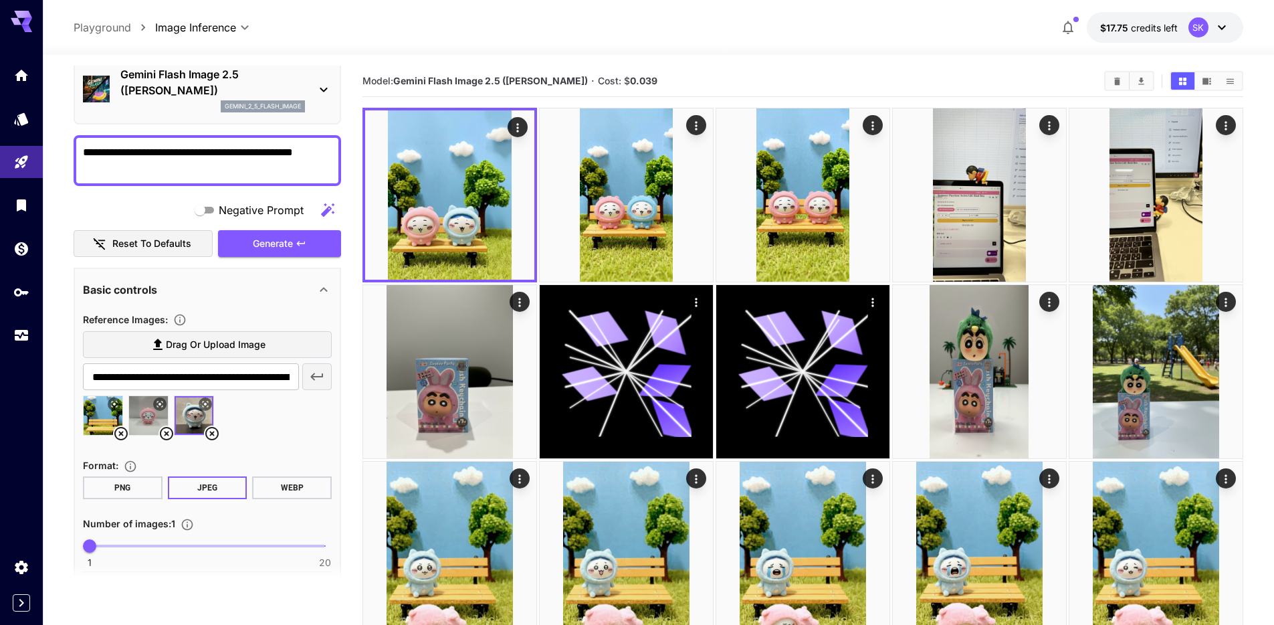
scroll to position [142, 0]
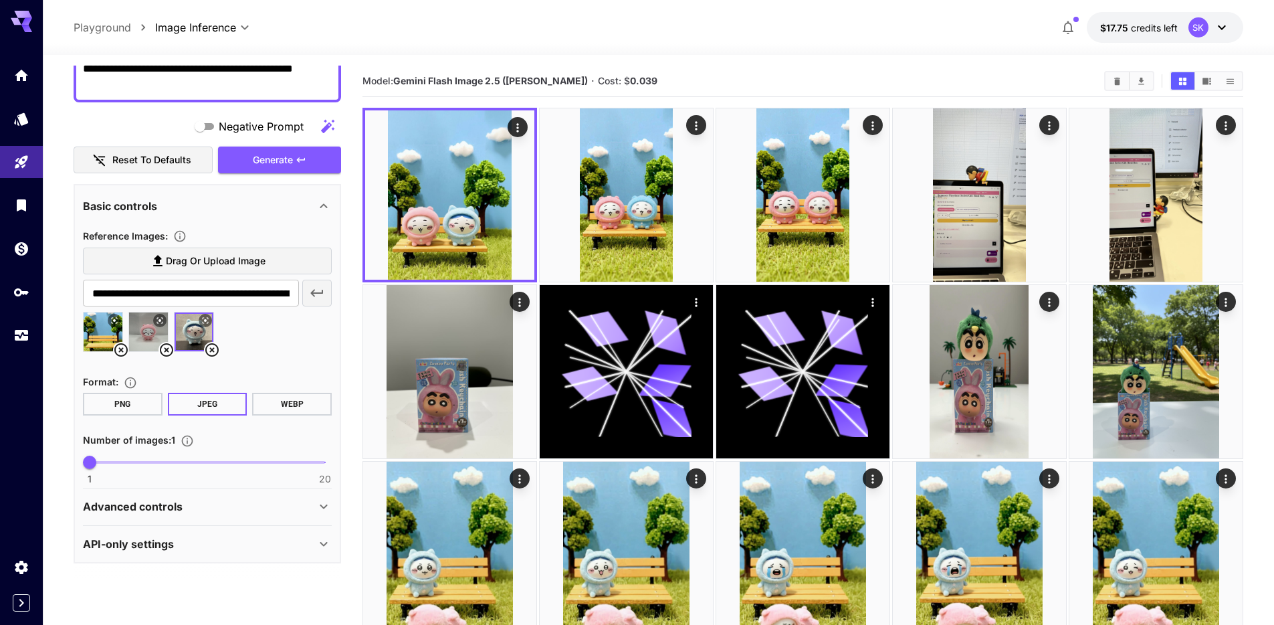
click at [228, 510] on div "Advanced controls" at bounding box center [199, 506] width 233 height 16
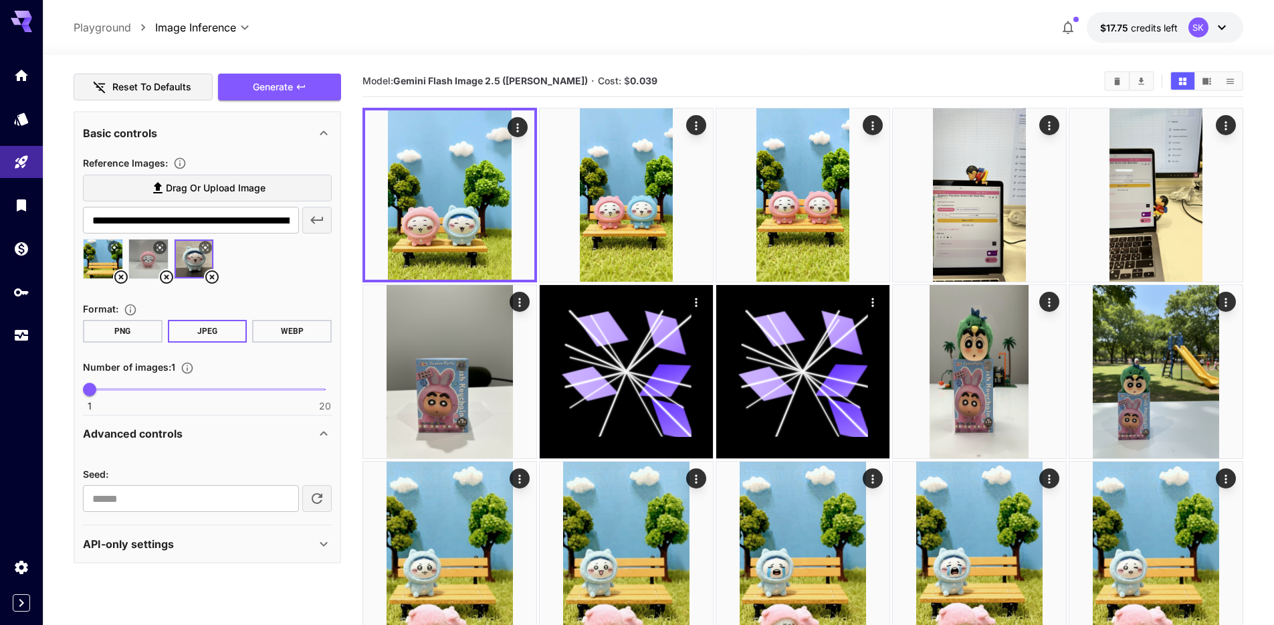
click at [221, 543] on div "API-only settings" at bounding box center [199, 544] width 233 height 16
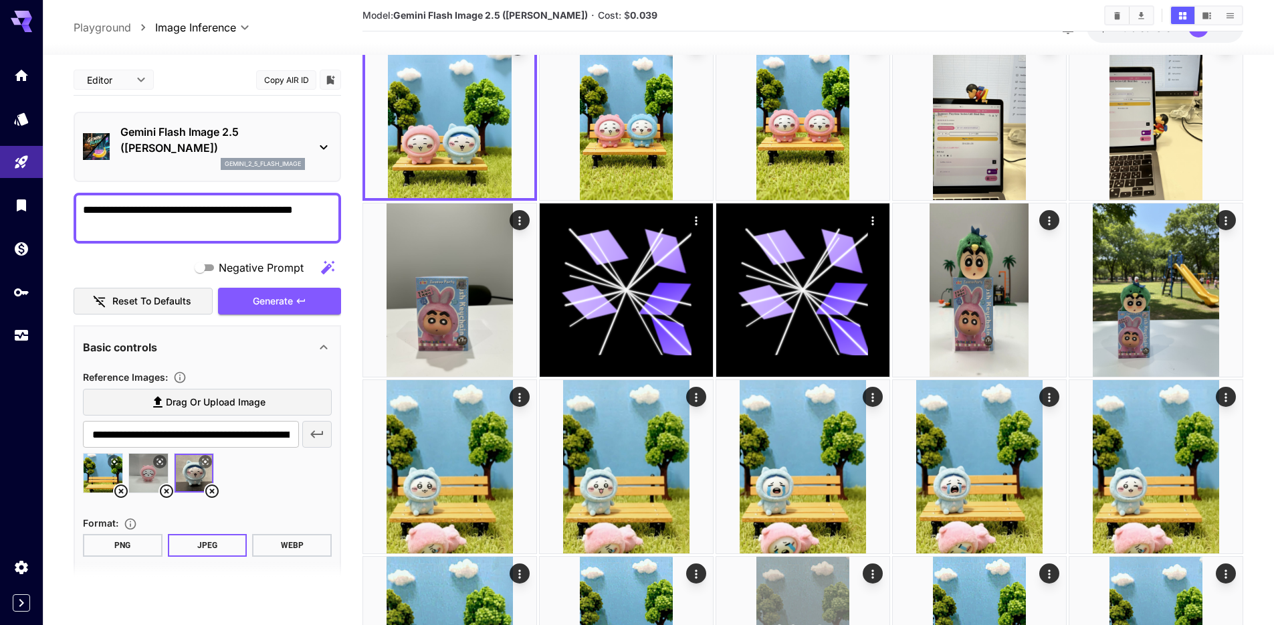
scroll to position [0, 0]
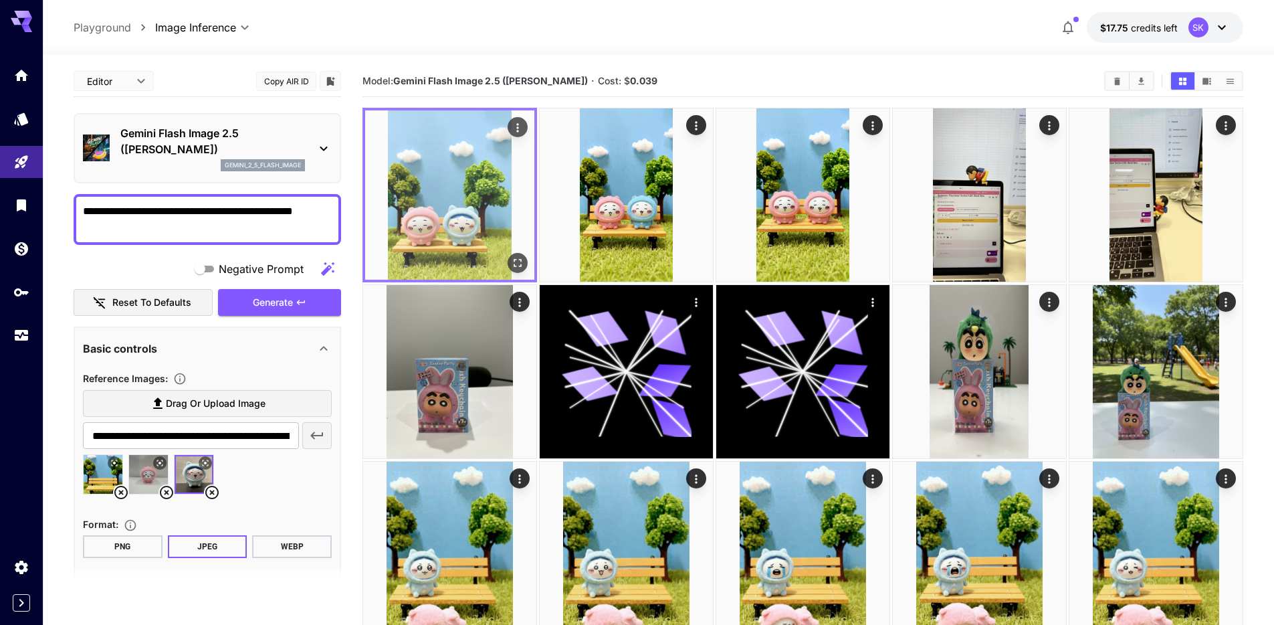
click at [524, 116] on img at bounding box center [449, 194] width 169 height 169
click at [521, 125] on icon "Actions" at bounding box center [517, 127] width 13 height 13
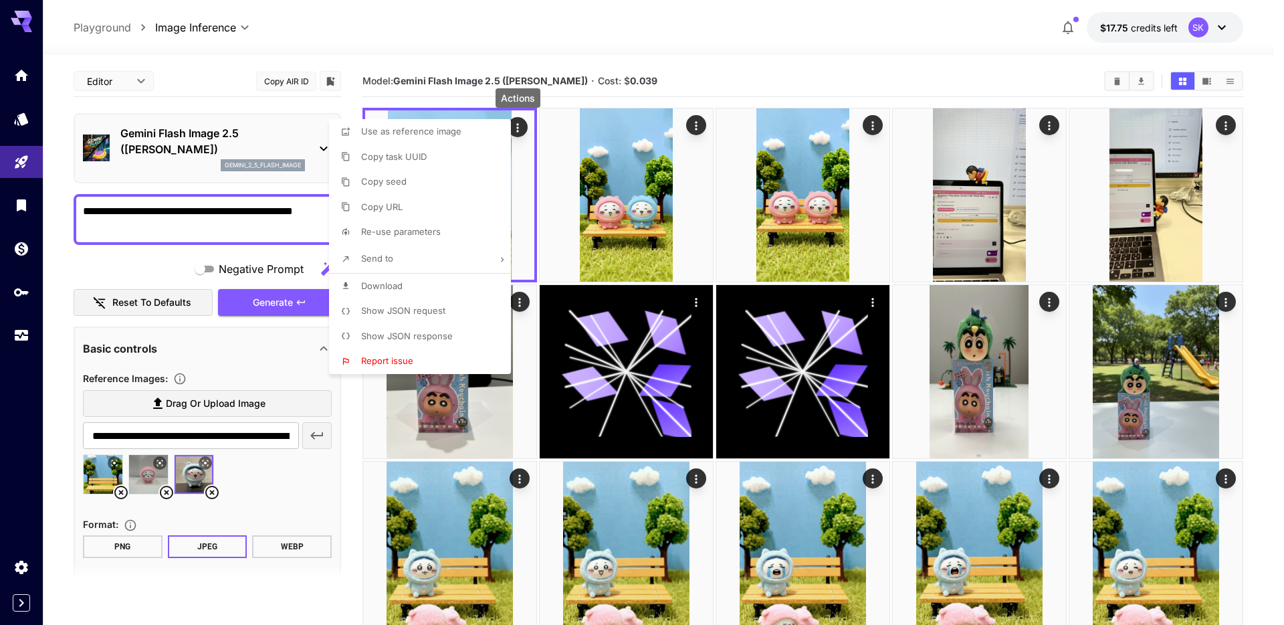
click at [388, 275] on li "Download" at bounding box center [424, 286] width 190 height 25
click at [679, 54] on div at bounding box center [642, 312] width 1284 height 625
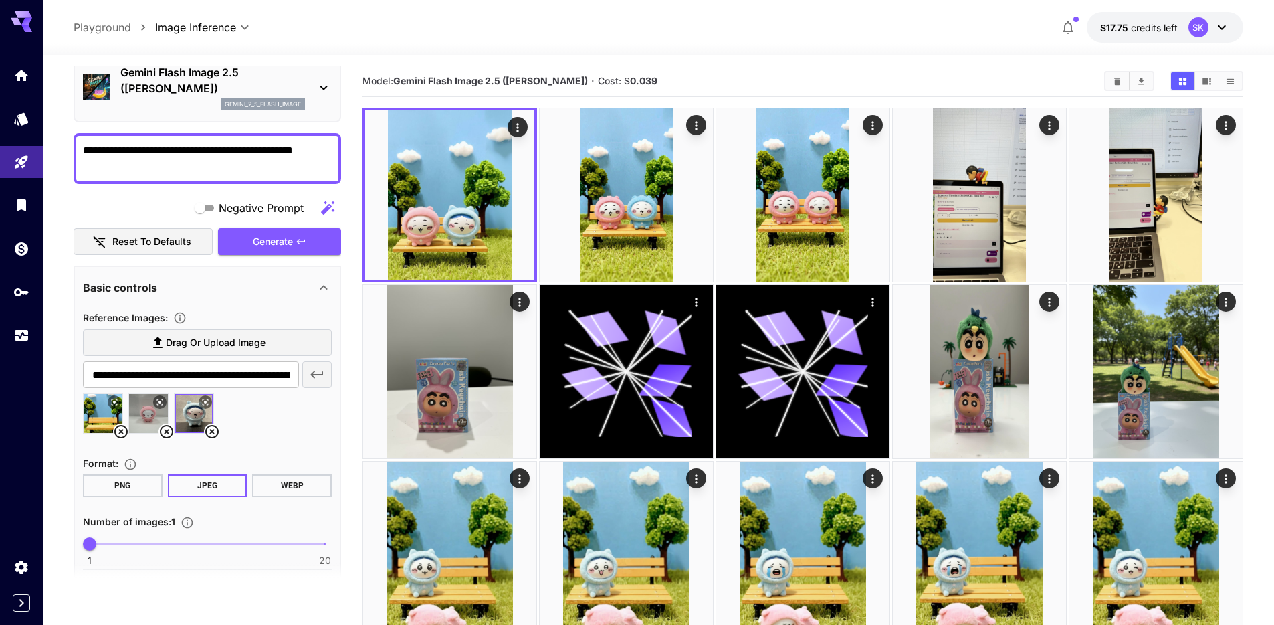
scroll to position [68, 0]
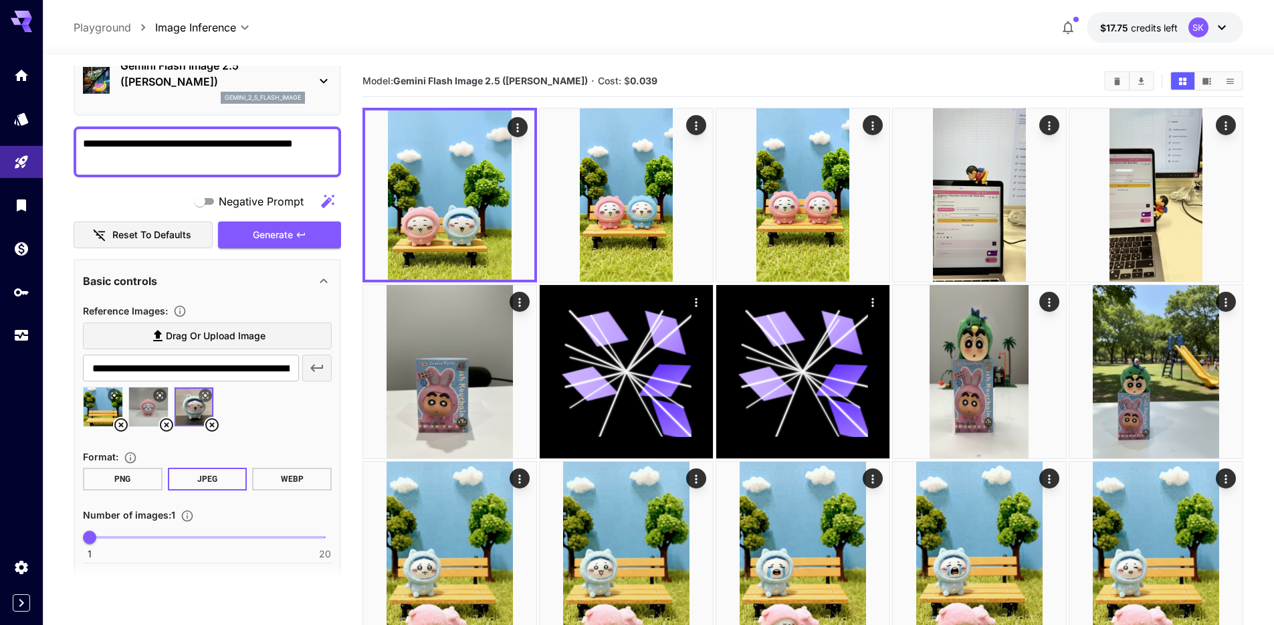
click at [167, 421] on icon at bounding box center [167, 425] width 16 height 16
click at [167, 428] on icon at bounding box center [167, 425] width 16 height 16
click at [191, 342] on span "Drag or upload image" at bounding box center [216, 336] width 100 height 17
click at [0, 0] on input "Drag or upload image" at bounding box center [0, 0] width 0 height 0
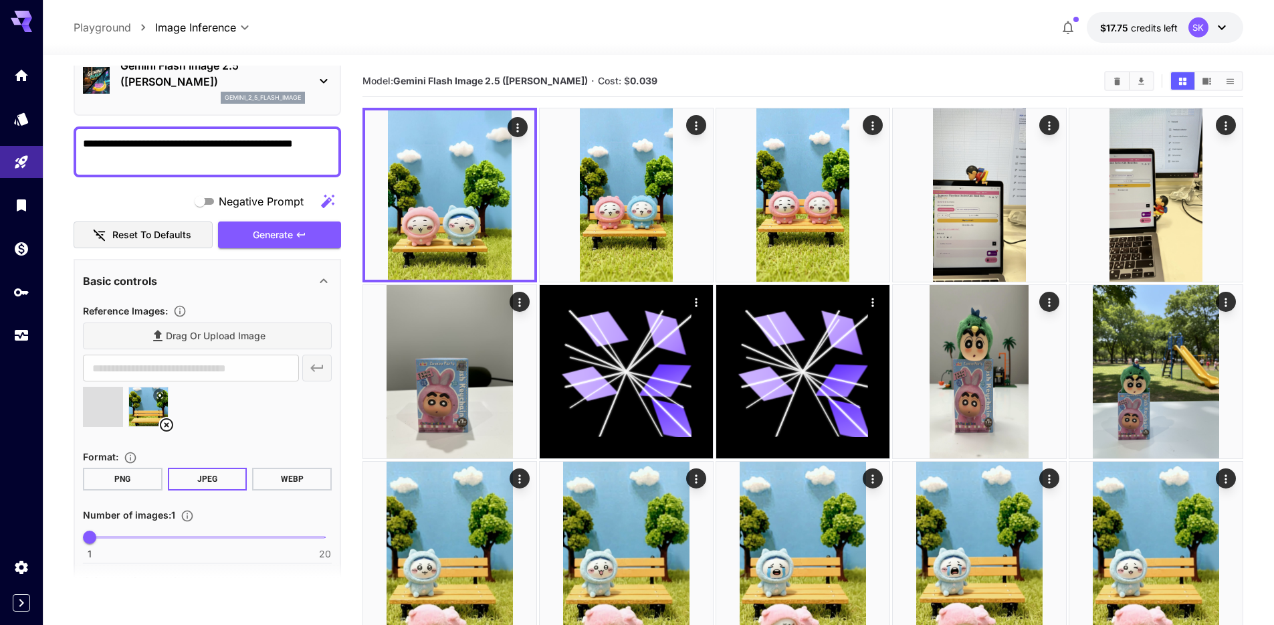
click at [183, 347] on div "Drag or upload image" at bounding box center [207, 335] width 249 height 27
click at [213, 334] on div "Drag or upload image" at bounding box center [207, 335] width 249 height 27
click at [218, 332] on span "Drag or upload image" at bounding box center [216, 336] width 100 height 17
click at [0, 0] on input "Drag or upload image" at bounding box center [0, 0] width 0 height 0
type input "**********"
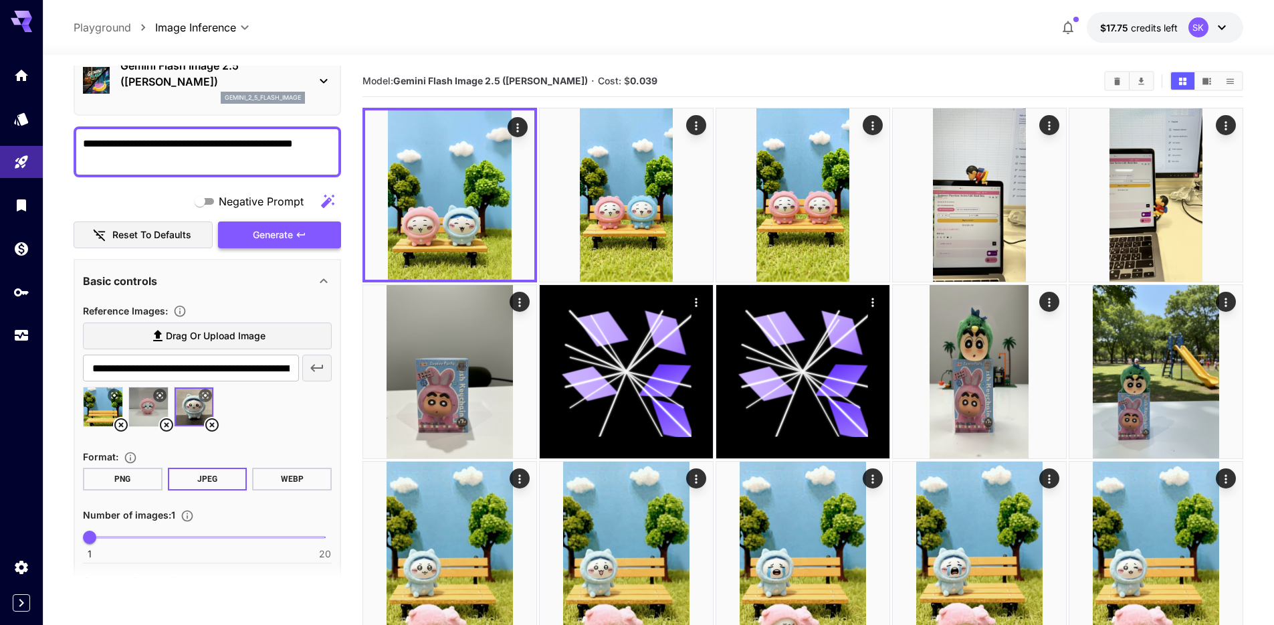
click at [256, 233] on span "Generate" at bounding box center [273, 235] width 40 height 17
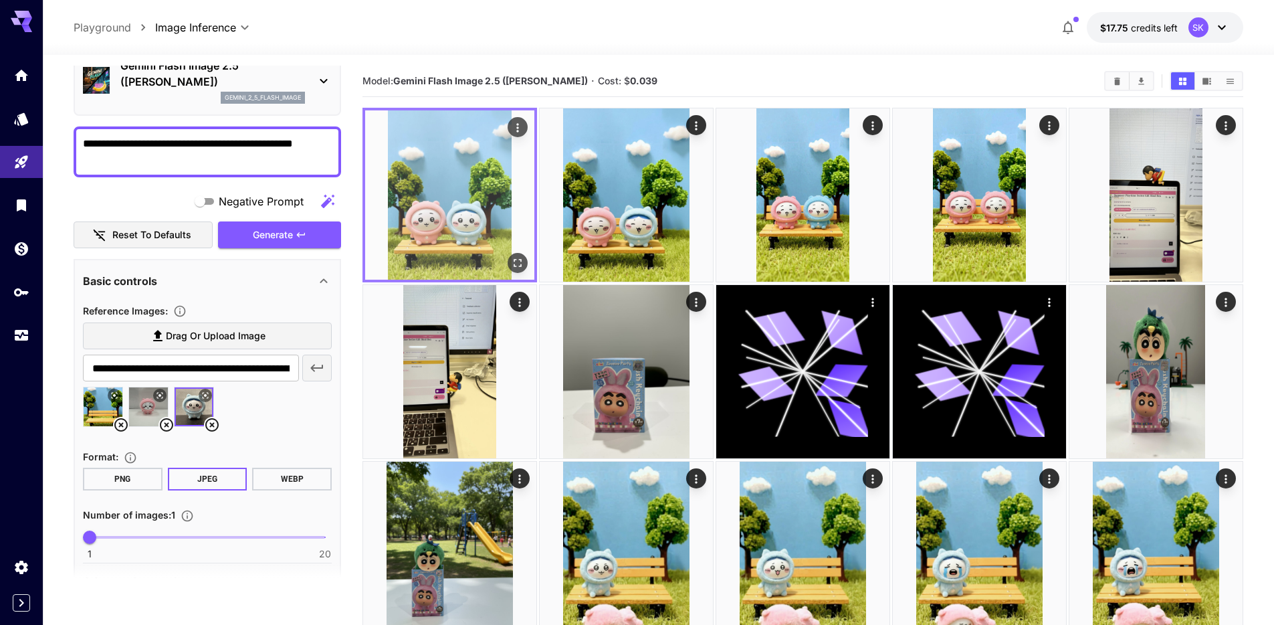
click at [518, 122] on icon "Actions" at bounding box center [517, 127] width 13 height 13
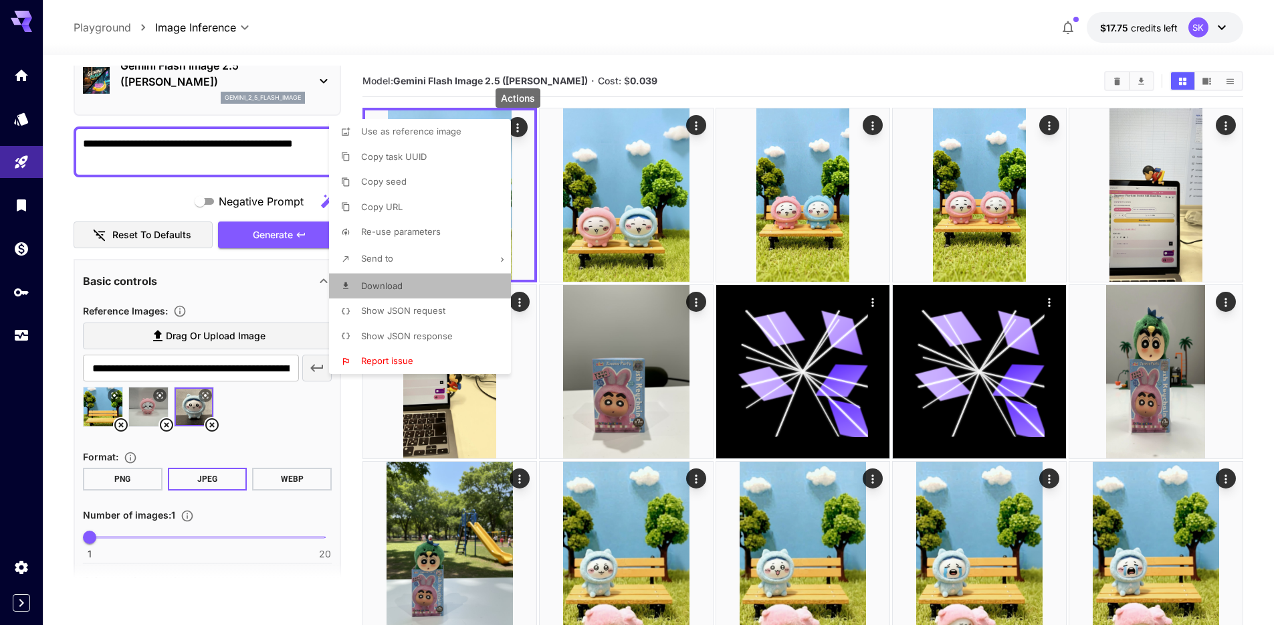
click at [416, 282] on li "Download" at bounding box center [424, 286] width 190 height 25
click at [605, 96] on div at bounding box center [642, 312] width 1284 height 625
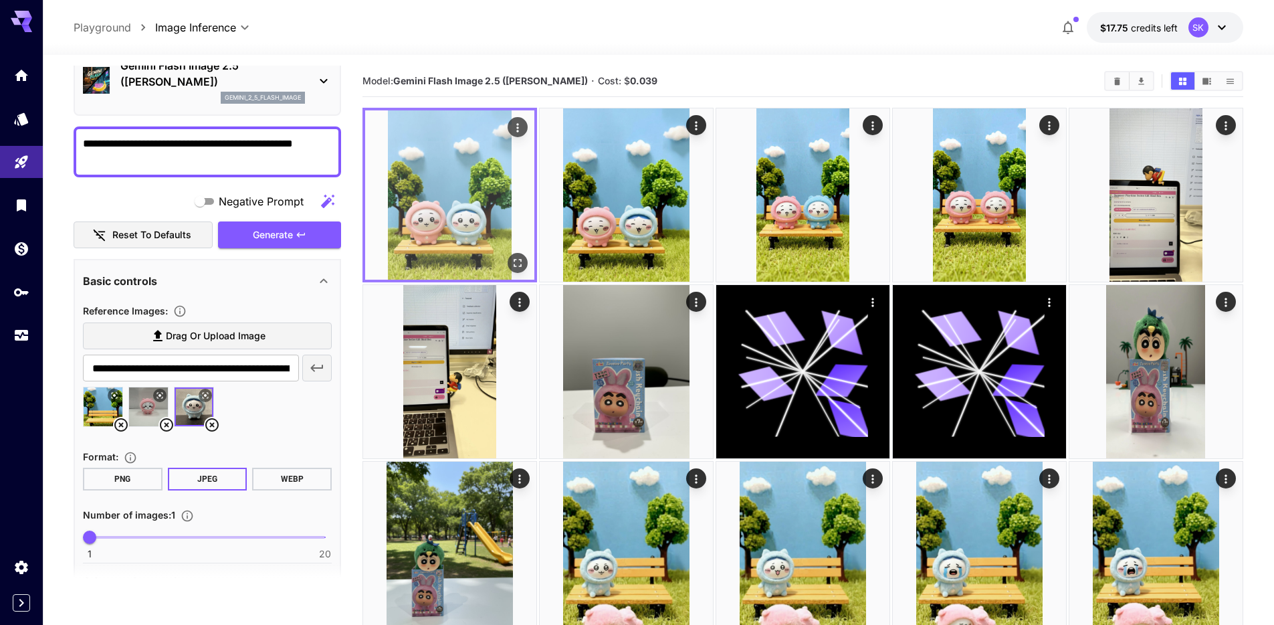
click at [528, 124] on img at bounding box center [449, 194] width 169 height 169
click at [521, 127] on icon "Actions" at bounding box center [517, 127] width 13 height 13
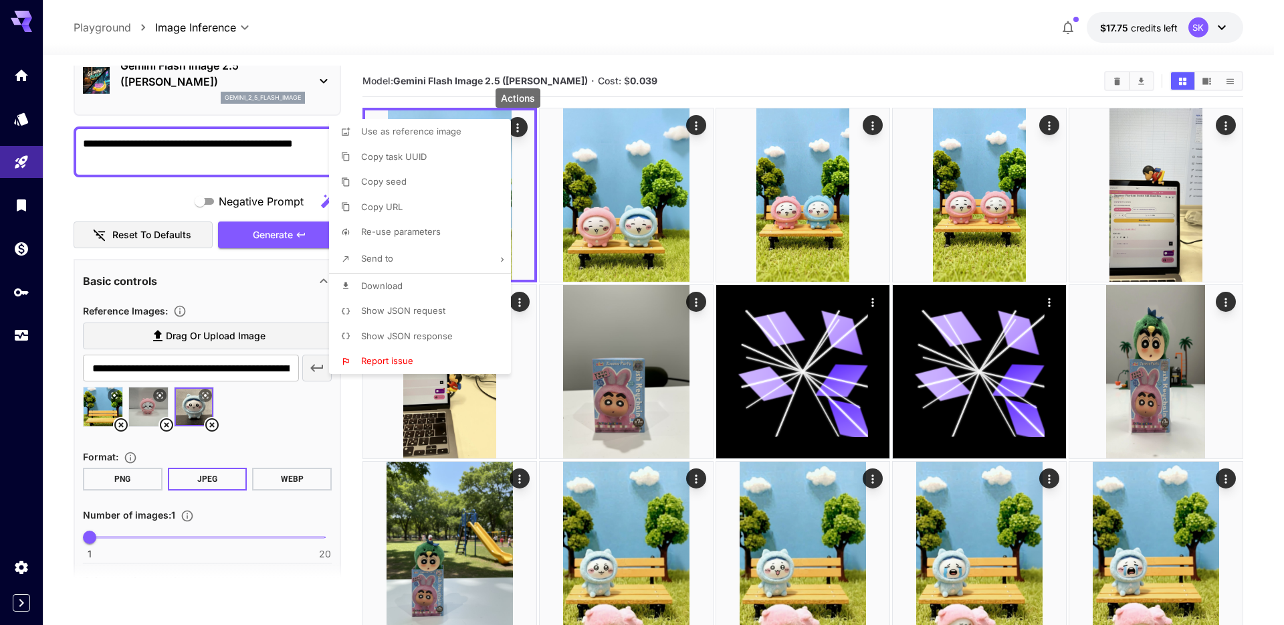
click at [699, 126] on div at bounding box center [642, 312] width 1284 height 625
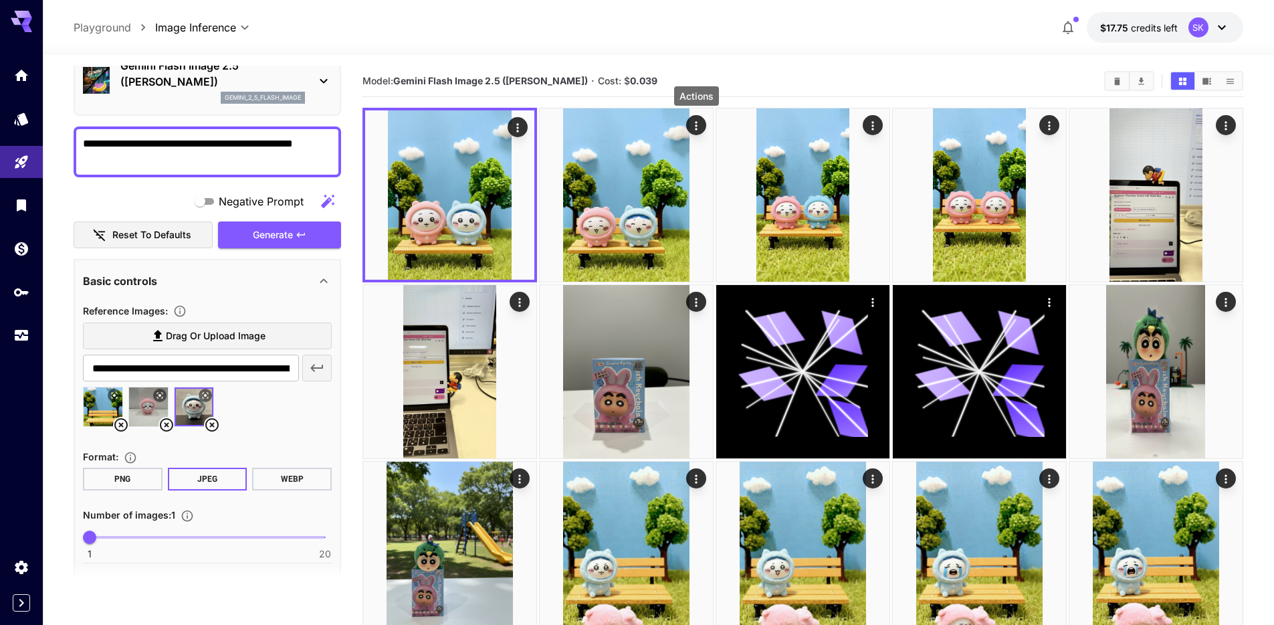
click at [699, 126] on icon "Actions" at bounding box center [696, 125] width 13 height 13
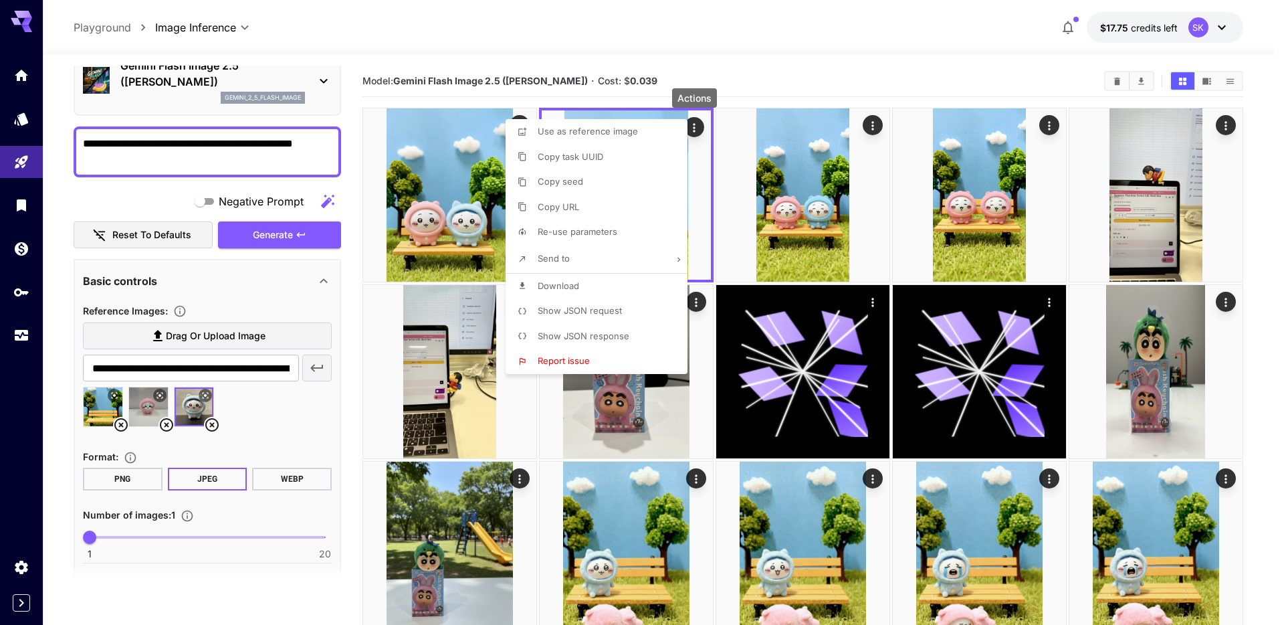
click at [571, 292] on p "Download" at bounding box center [558, 286] width 41 height 13
click at [543, 61] on div at bounding box center [642, 312] width 1284 height 625
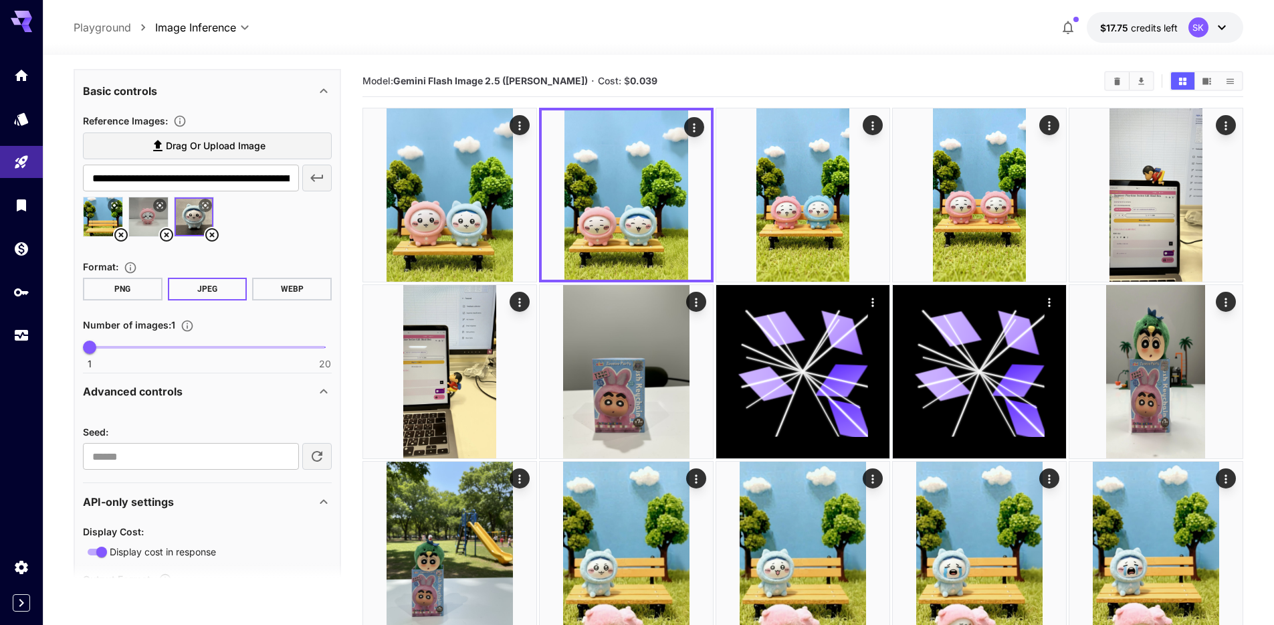
scroll to position [260, 0]
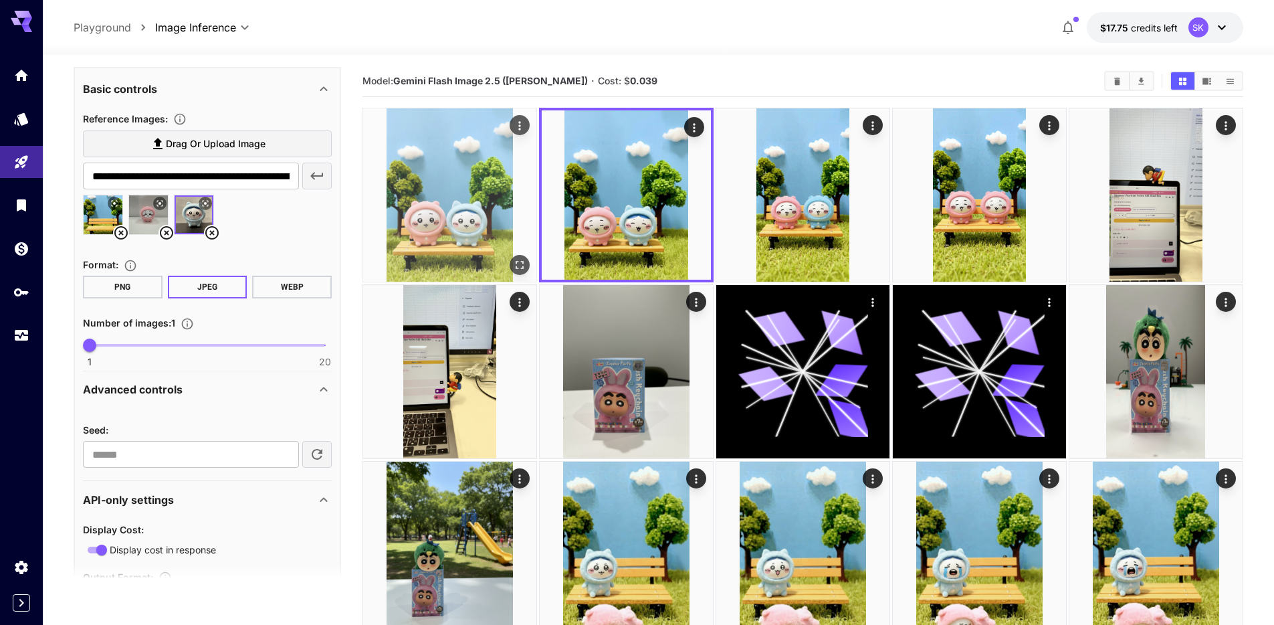
click at [518, 128] on icon "Actions" at bounding box center [519, 125] width 13 height 13
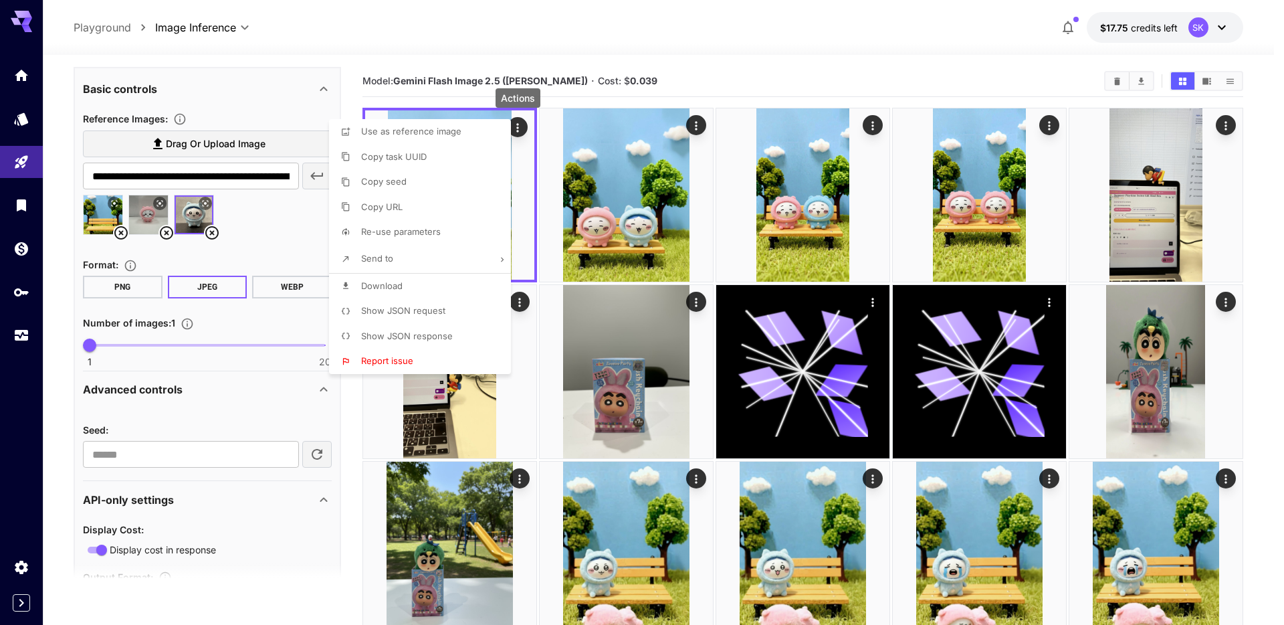
click at [439, 135] on span "Use as reference image" at bounding box center [411, 131] width 100 height 11
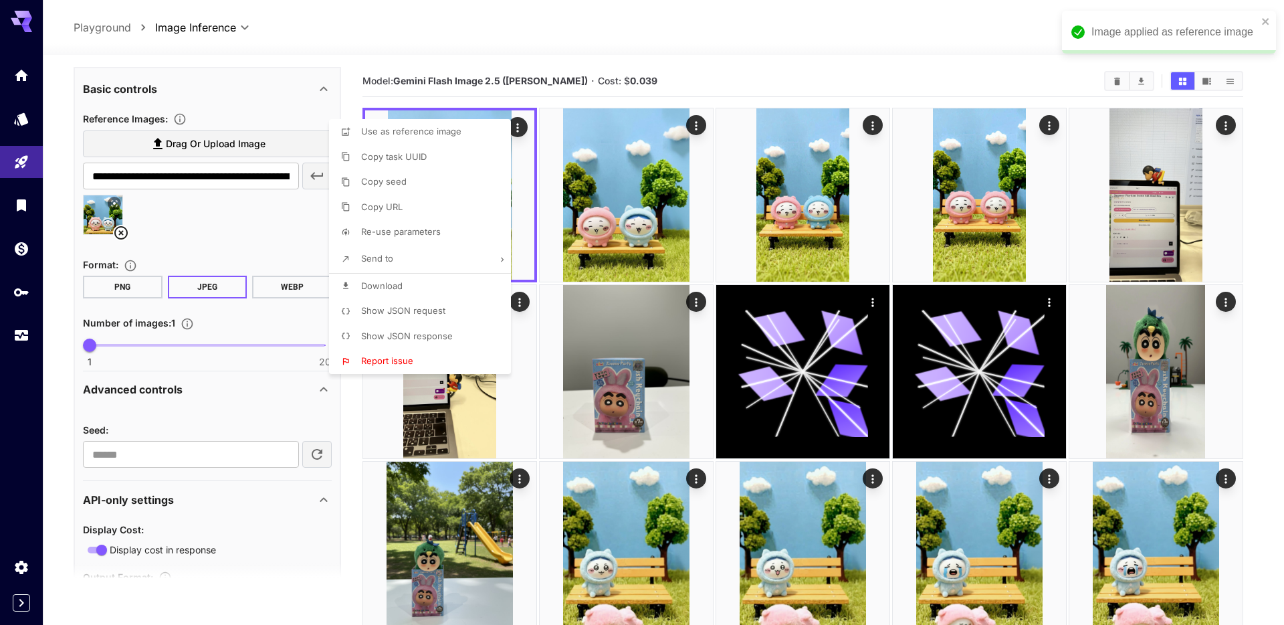
click at [220, 145] on div at bounding box center [642, 312] width 1284 height 625
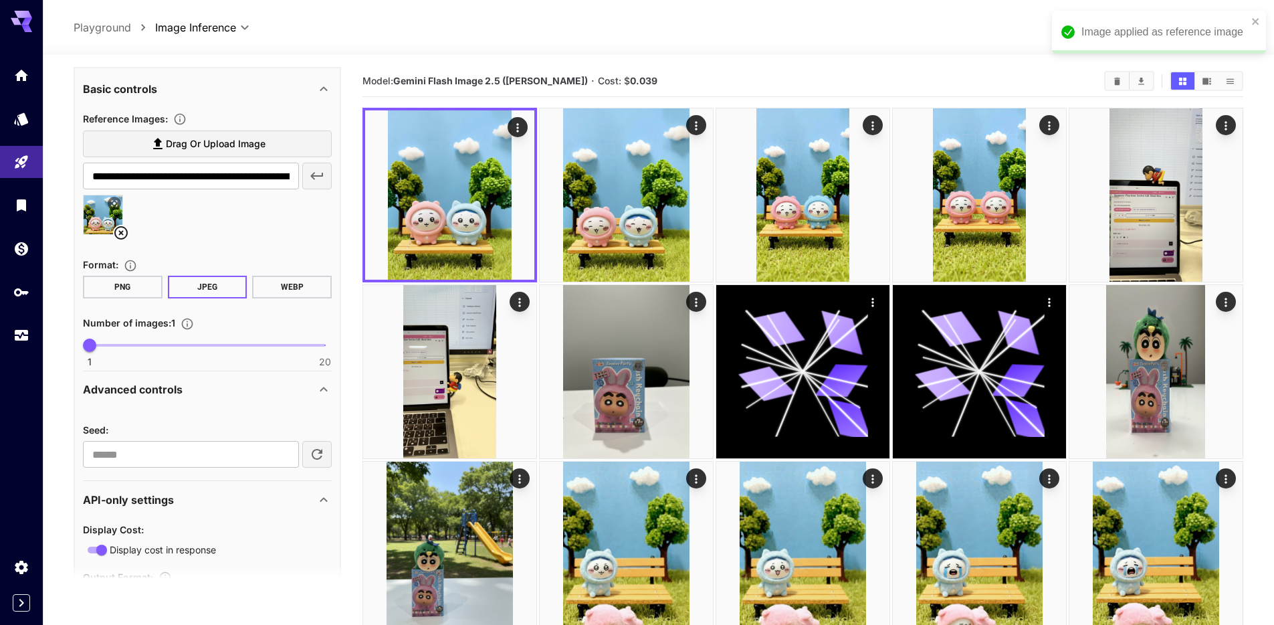
click at [260, 146] on span "Drag or upload image" at bounding box center [216, 144] width 100 height 17
click at [0, 0] on input "Drag or upload image" at bounding box center [0, 0] width 0 height 0
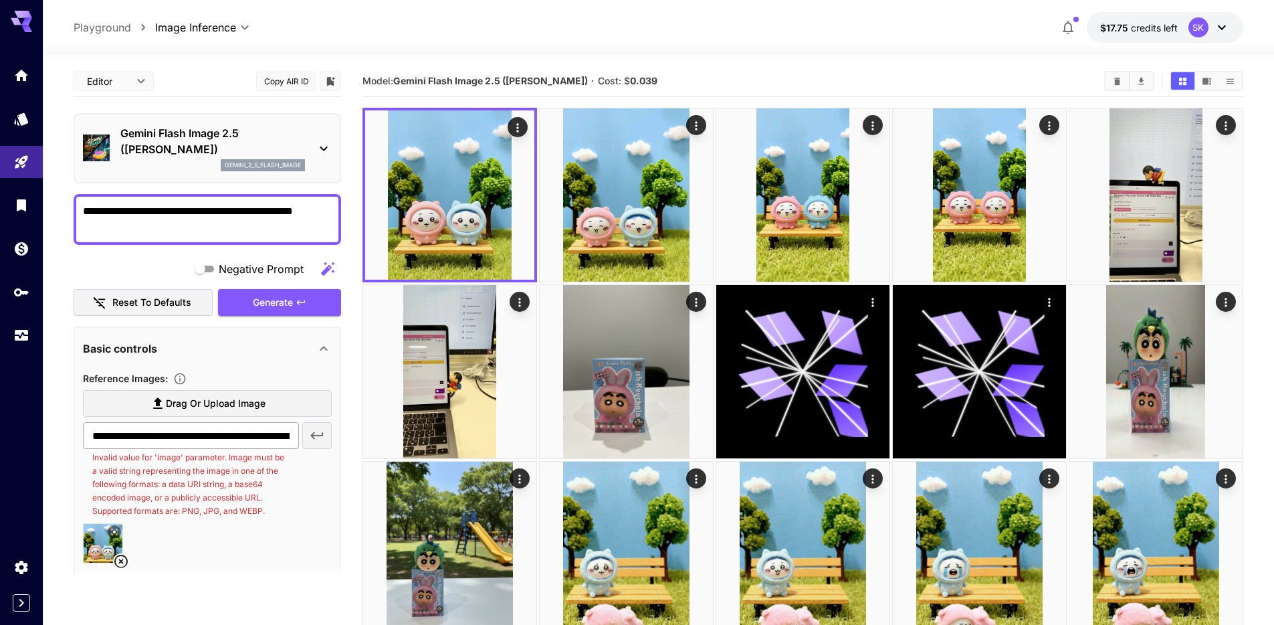
scroll to position [33, 0]
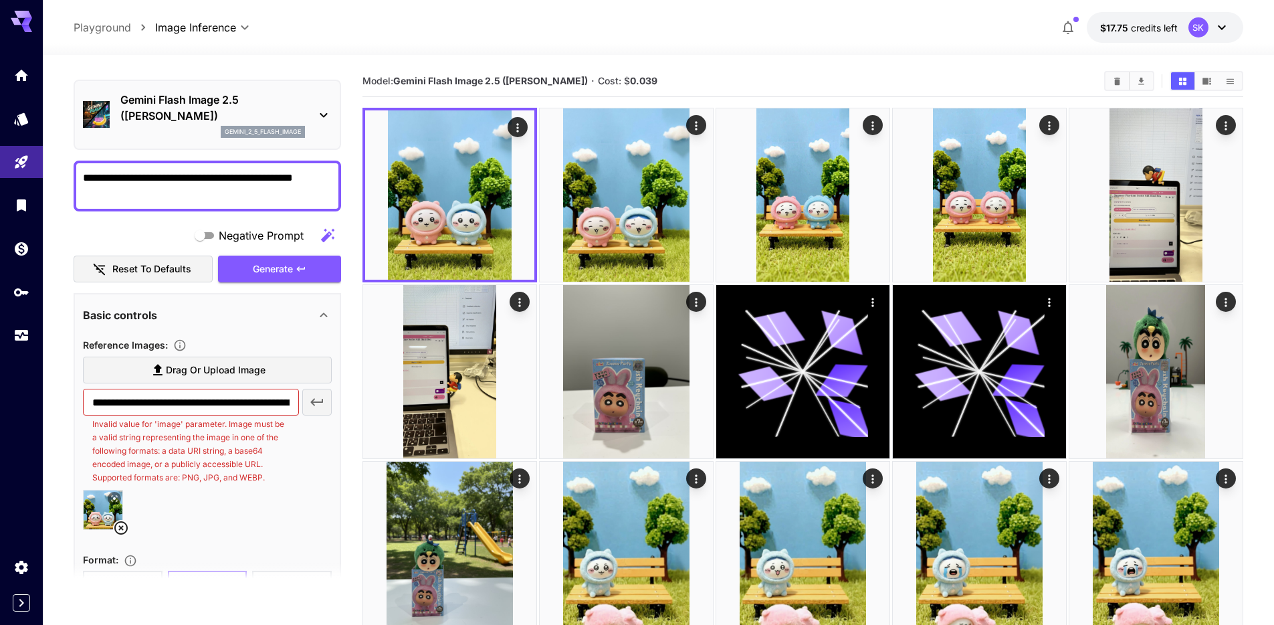
click at [177, 371] on span "Drag or upload image" at bounding box center [216, 370] width 100 height 17
click at [0, 0] on input "Drag or upload image" at bounding box center [0, 0] width 0 height 0
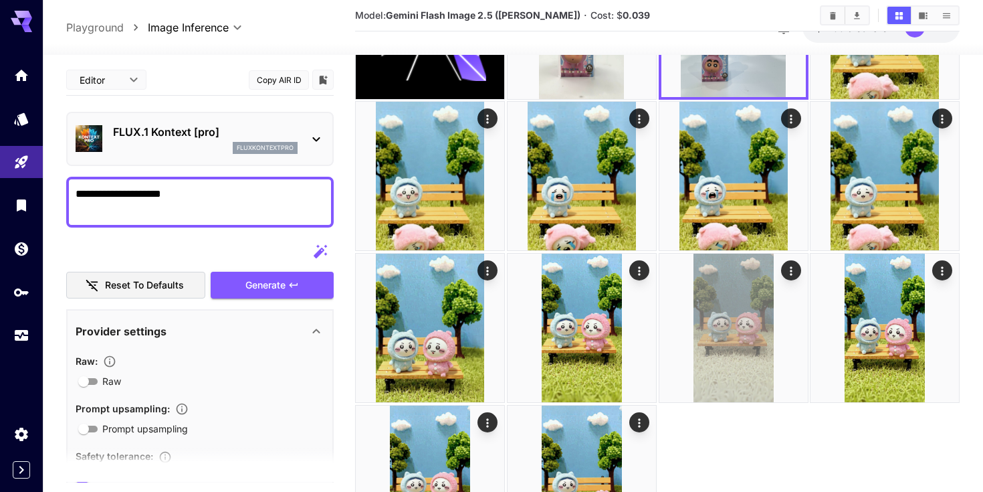
scroll to position [290, 0]
